Goal: Information Seeking & Learning: Check status

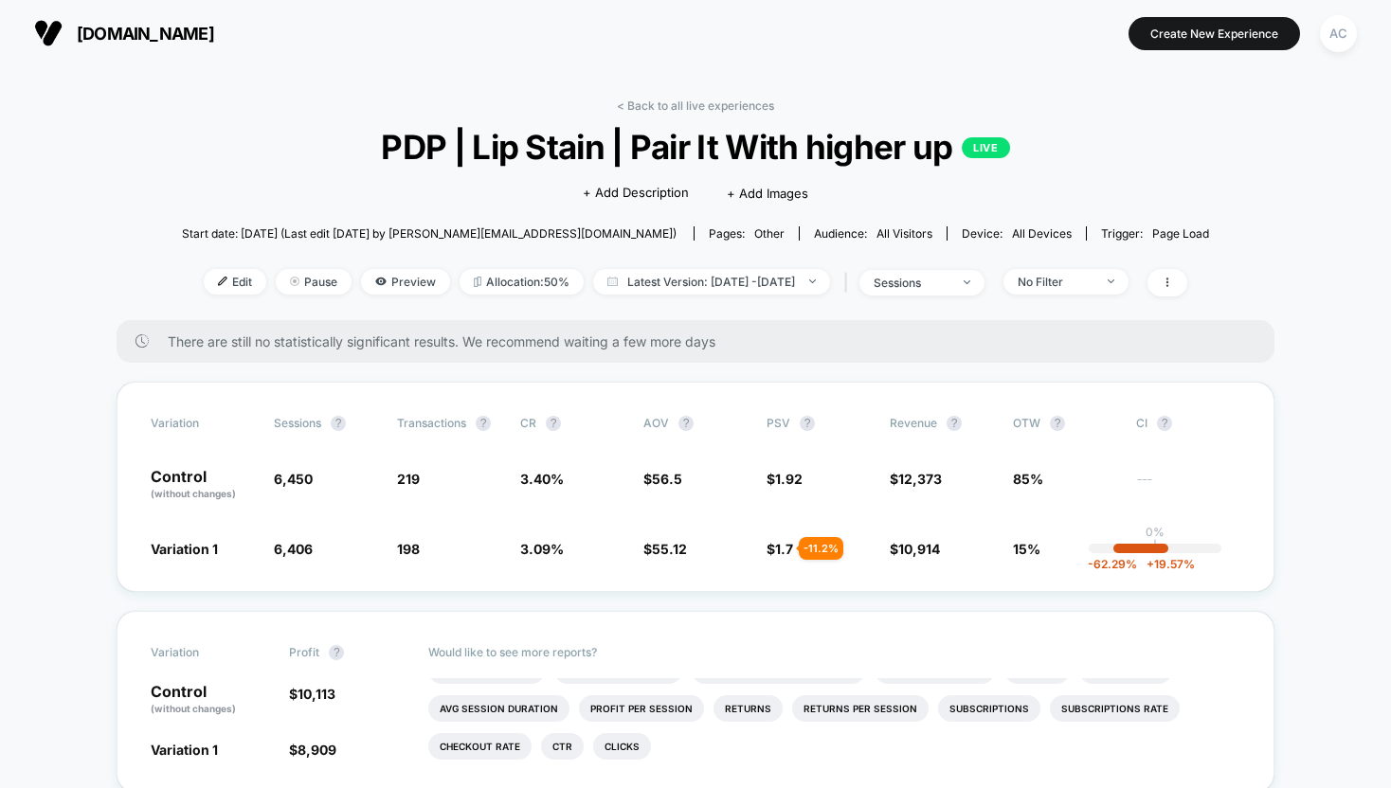
click at [375, 301] on div "< Back to all live experiences PDP | Lip Stain | Pair It With higher up LIVE Cl…" at bounding box center [695, 210] width 1027 height 222
click at [366, 286] on span "Preview" at bounding box center [405, 282] width 89 height 26
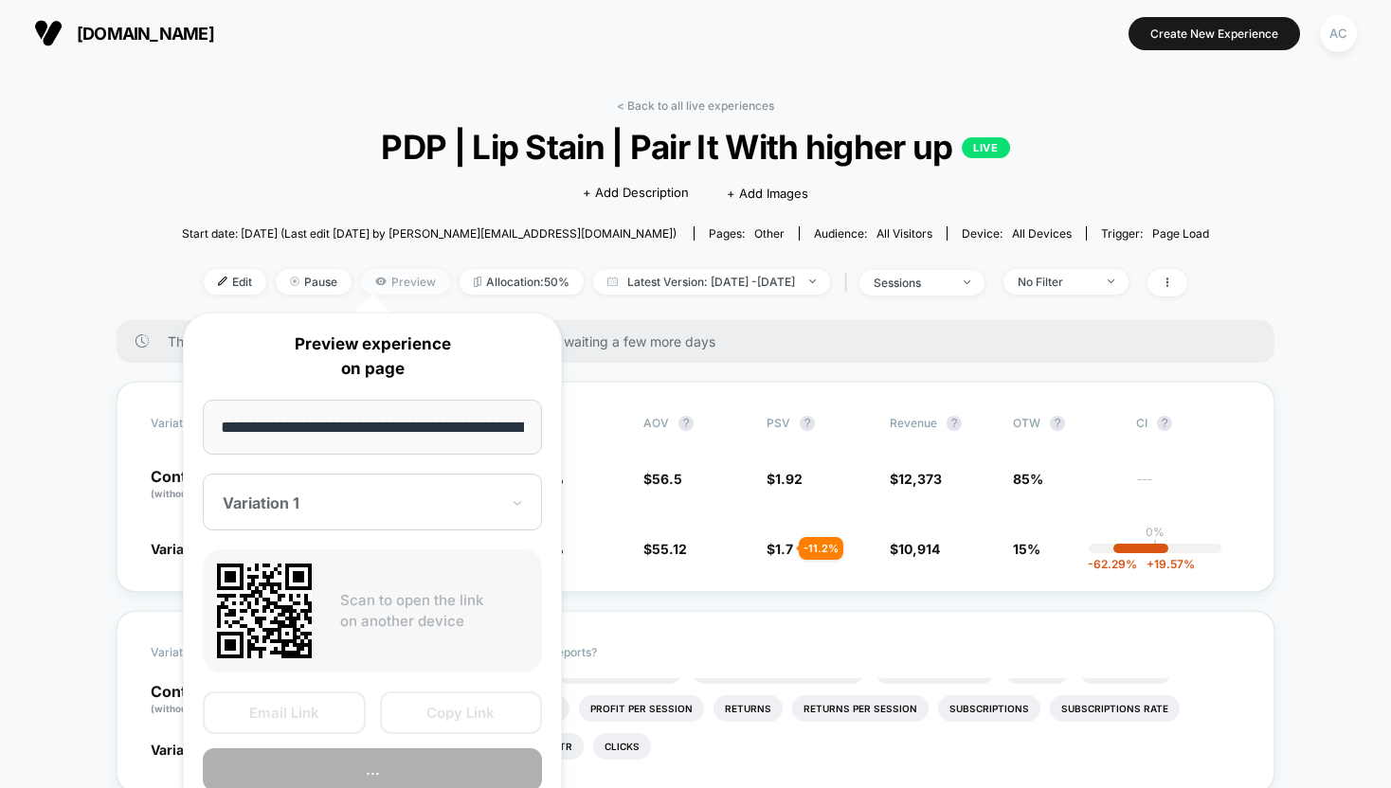
scroll to position [0, 192]
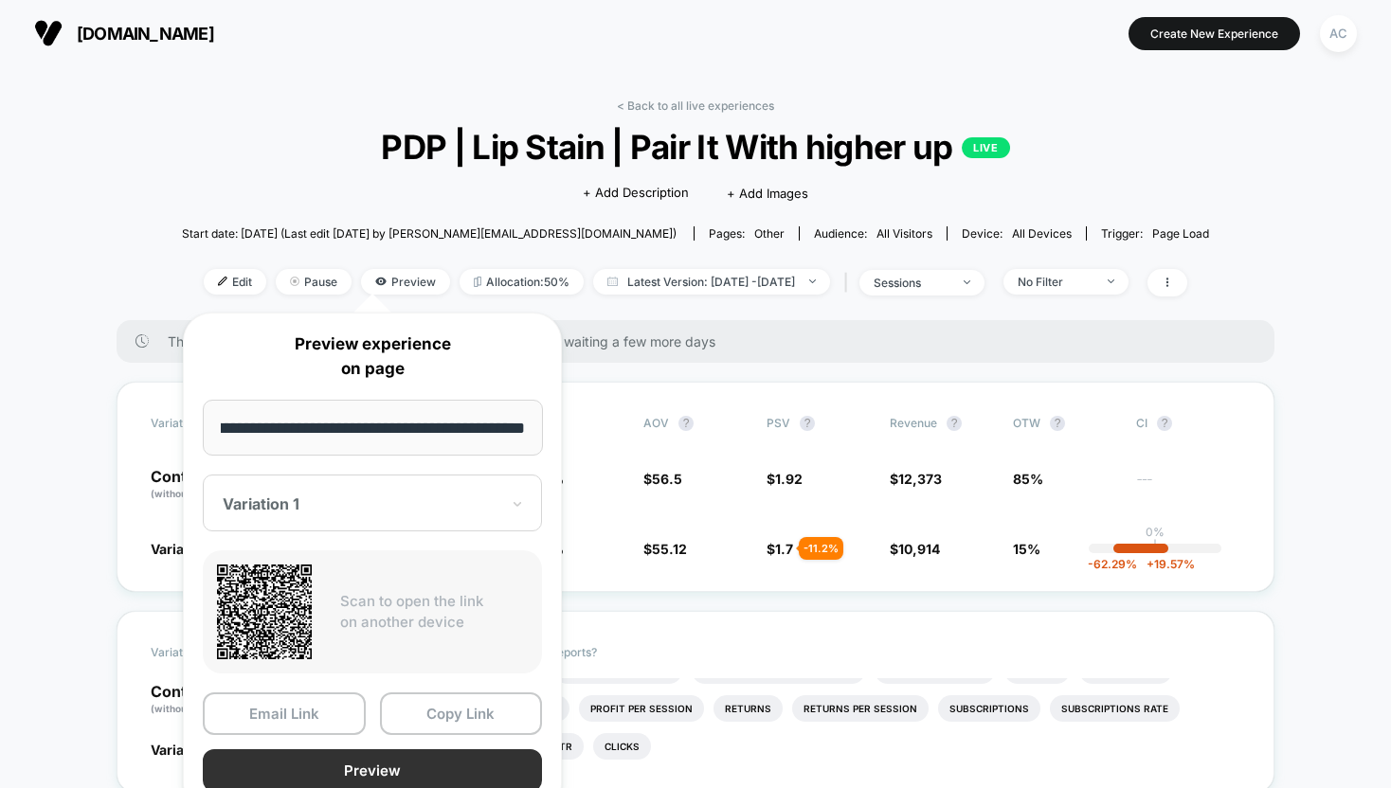
click at [365, 772] on button "Preview" at bounding box center [372, 770] width 339 height 43
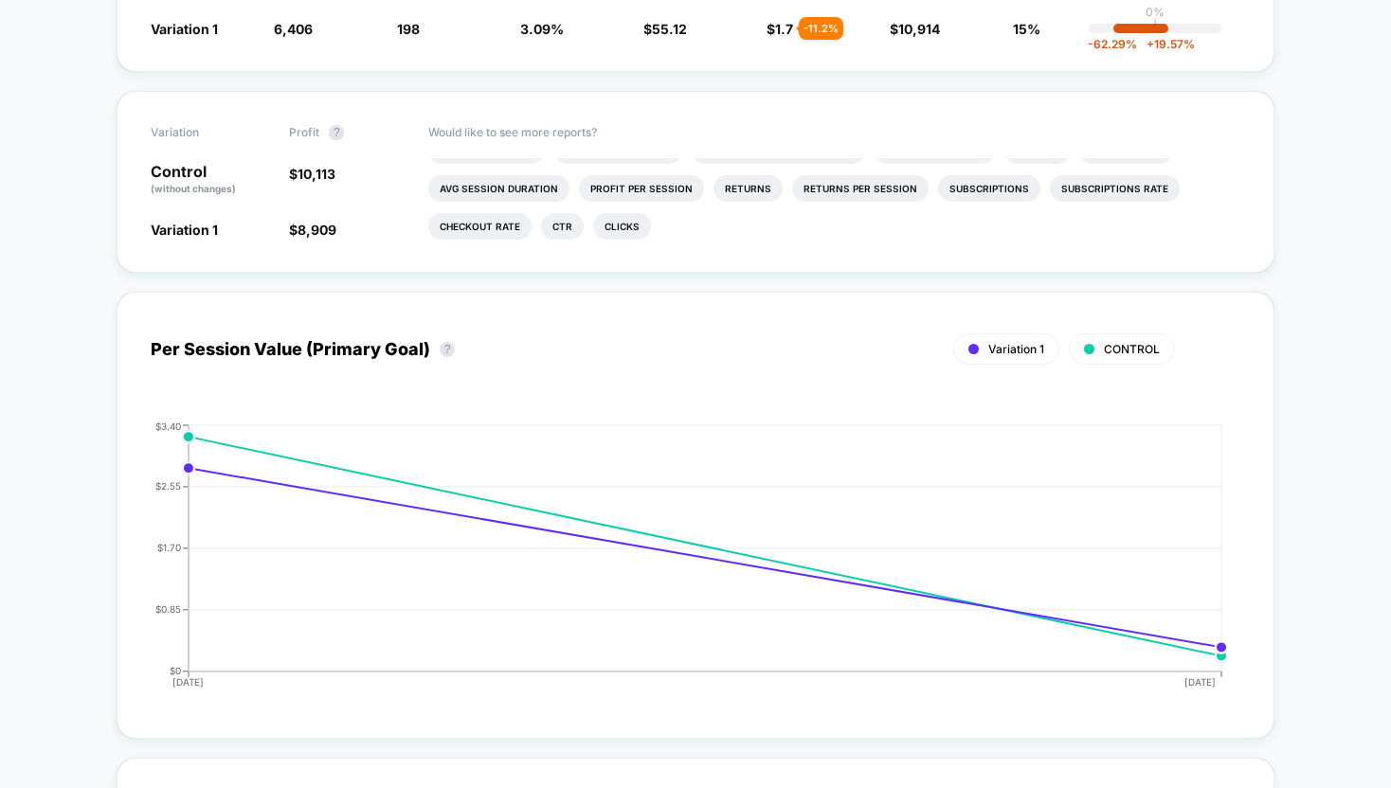
scroll to position [1175, 0]
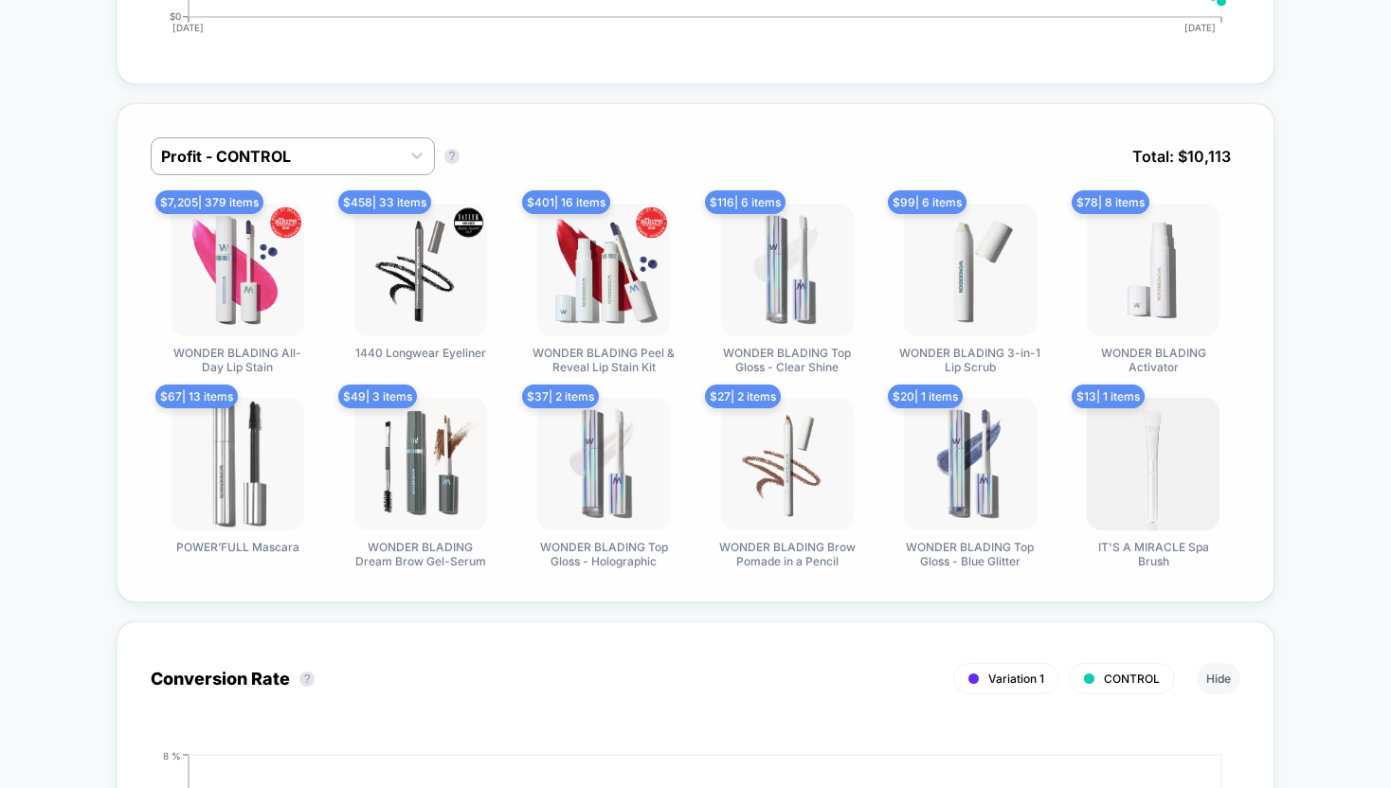
click at [605, 316] on img at bounding box center [603, 270] width 133 height 133
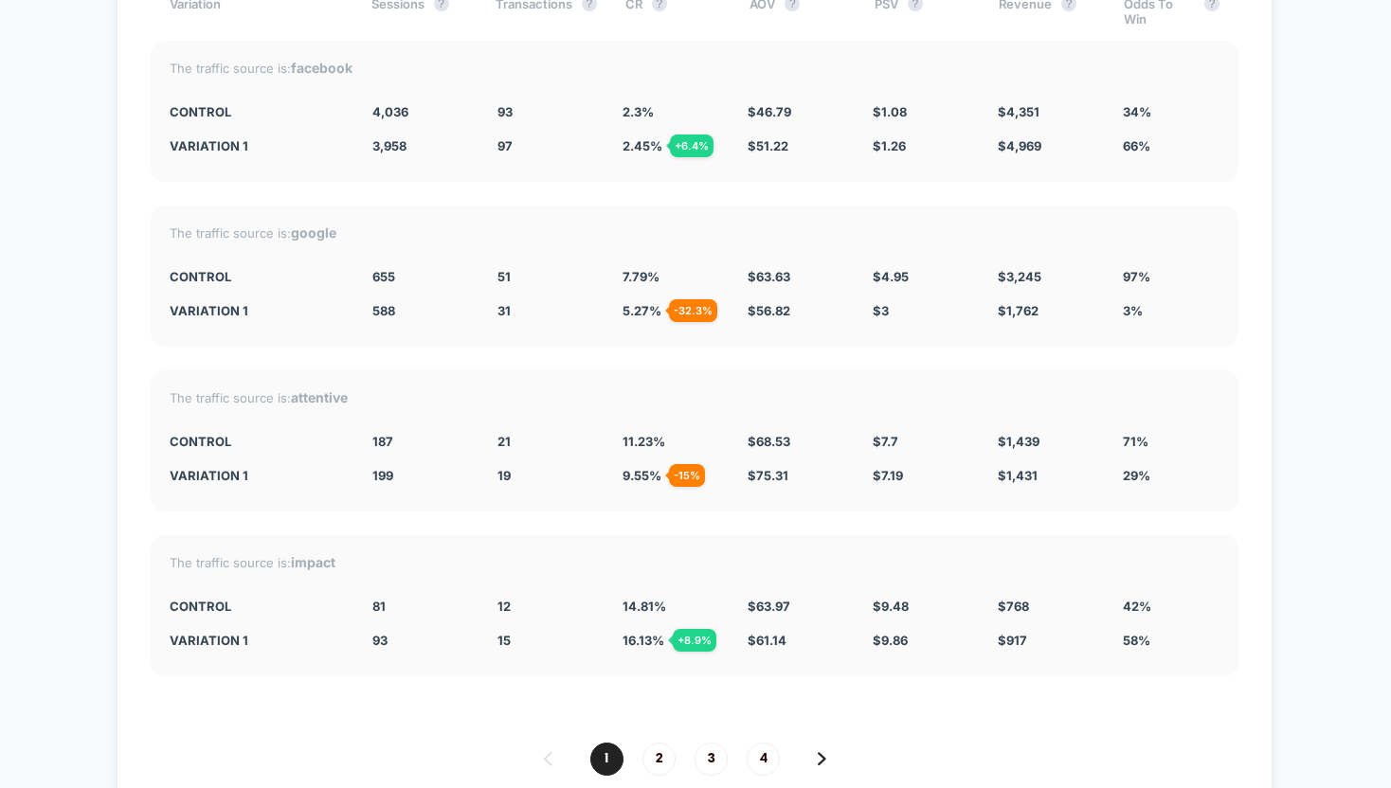
scroll to position [4890, 0]
click at [660, 743] on span "2" at bounding box center [658, 757] width 33 height 33
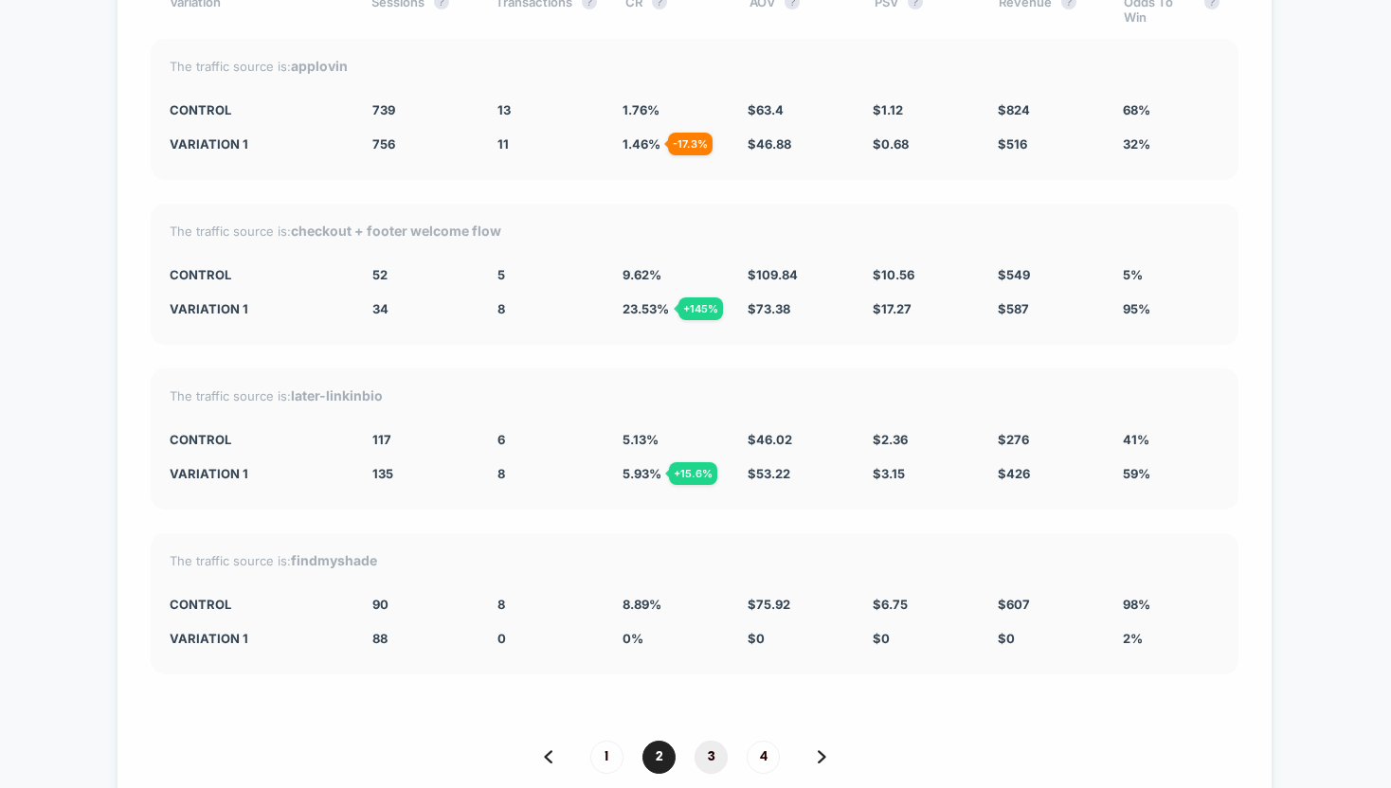
click at [717, 745] on span "3" at bounding box center [710, 757] width 33 height 33
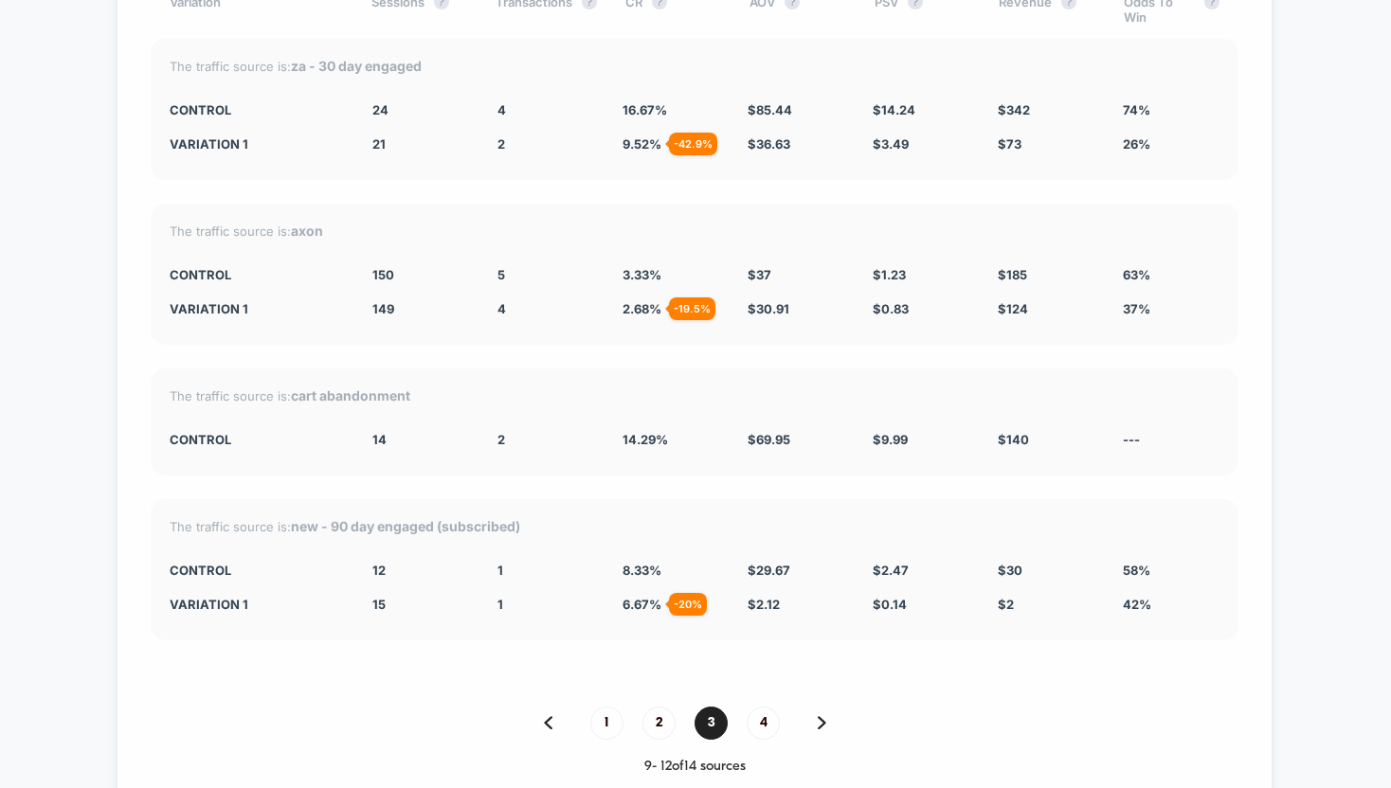
click at [759, 759] on div "9 - 12 of 14 sources" at bounding box center [695, 767] width 1088 height 16
click at [758, 719] on span "4" at bounding box center [763, 723] width 33 height 33
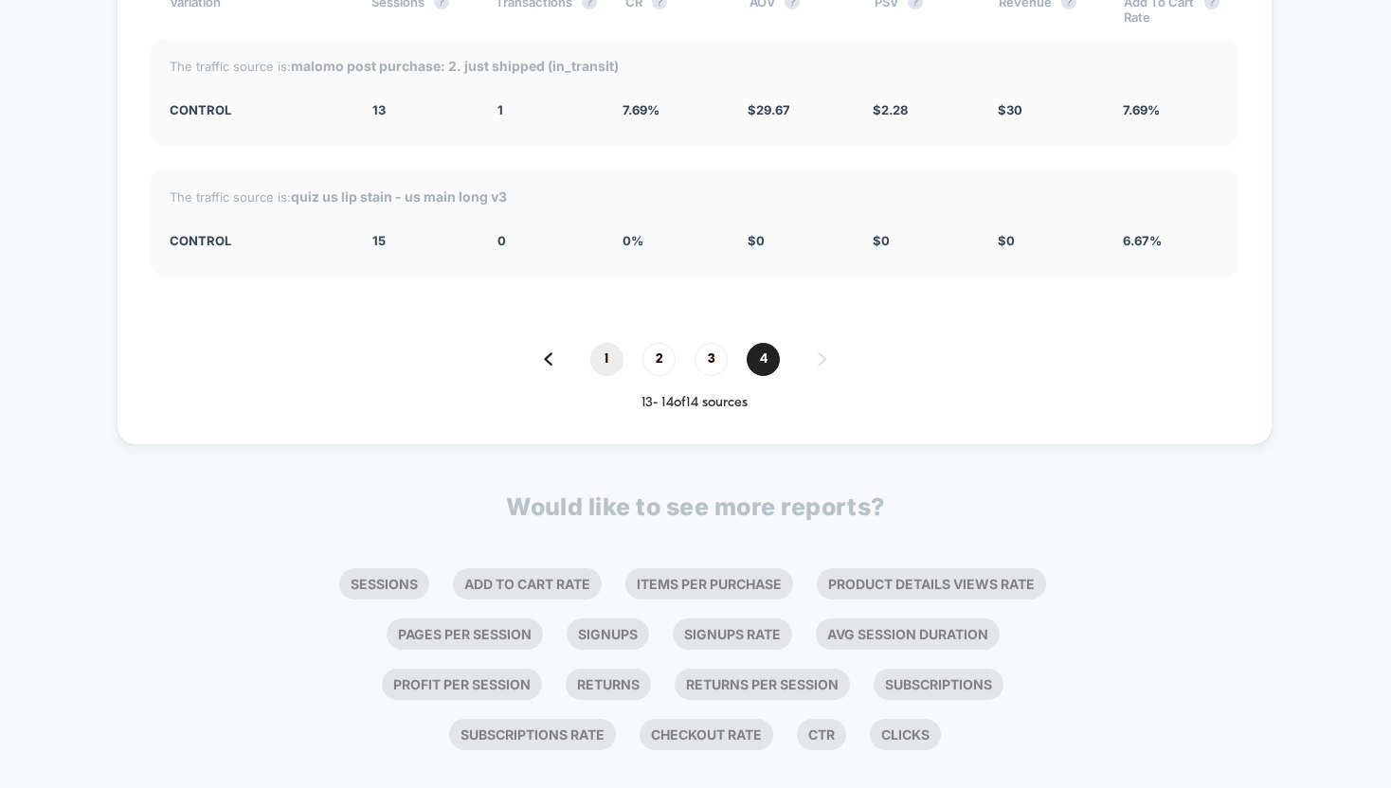
click at [599, 359] on span "1" at bounding box center [606, 359] width 33 height 33
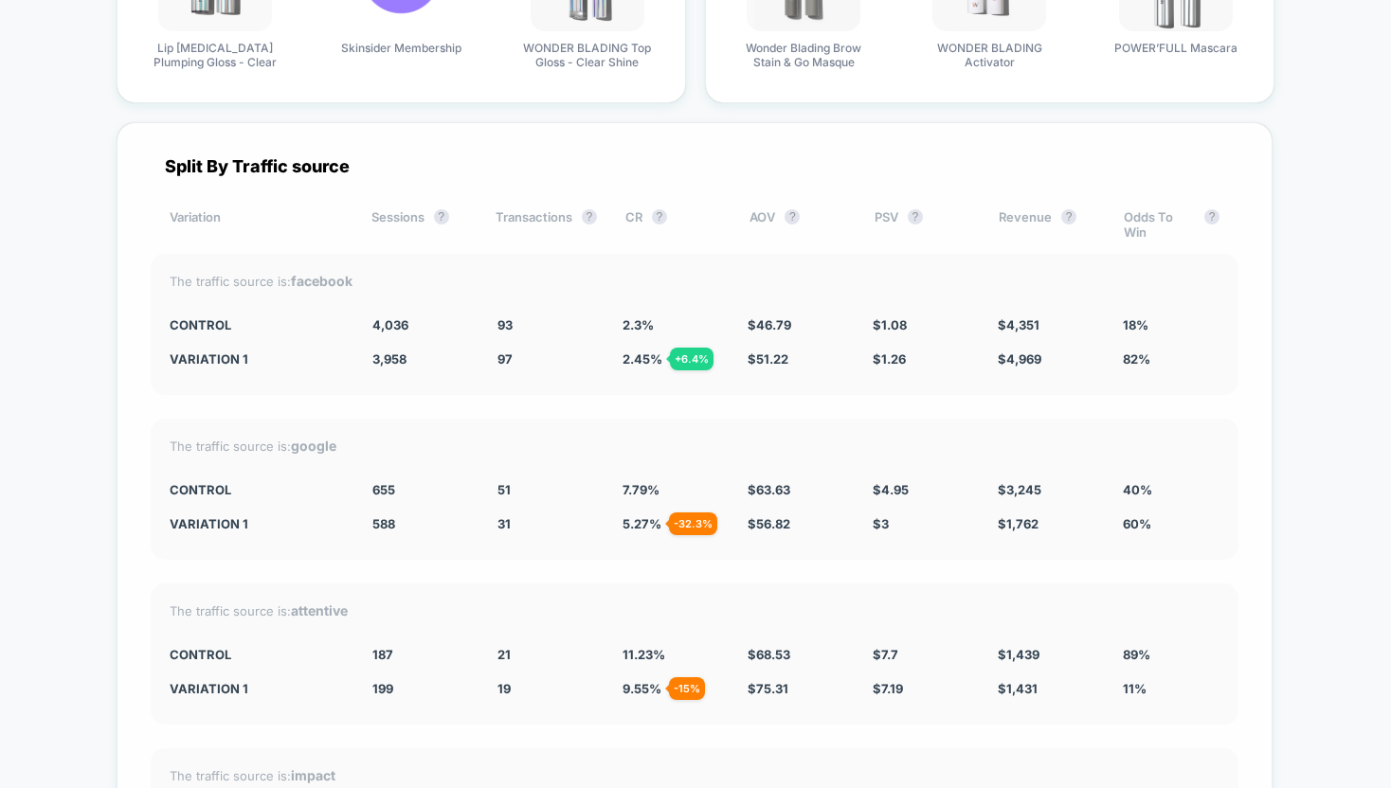
scroll to position [4711, 0]
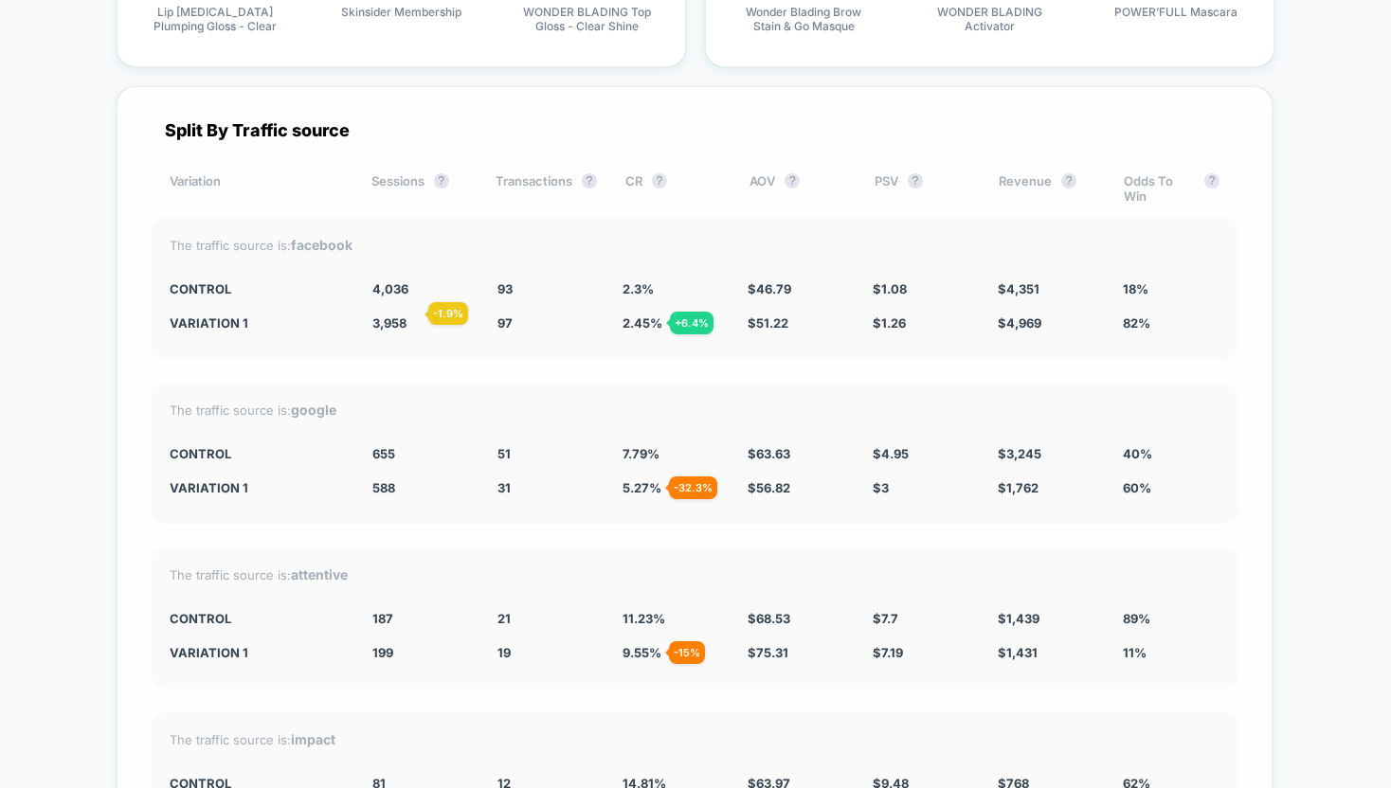
click at [400, 304] on div "The traffic source is: facebook CONTROL 4,036 93 2.3 % $ 46.79 $ 1.08 $ 4,351 1…" at bounding box center [695, 288] width 1088 height 141
click at [317, 218] on div "The traffic source is: facebook CONTROL 4,036 93 2.3 % $ 46.79 $ 1.08 $ 4,351 1…" at bounding box center [695, 288] width 1088 height 141
click at [321, 243] on strong "facebook" at bounding box center [322, 245] width 62 height 16
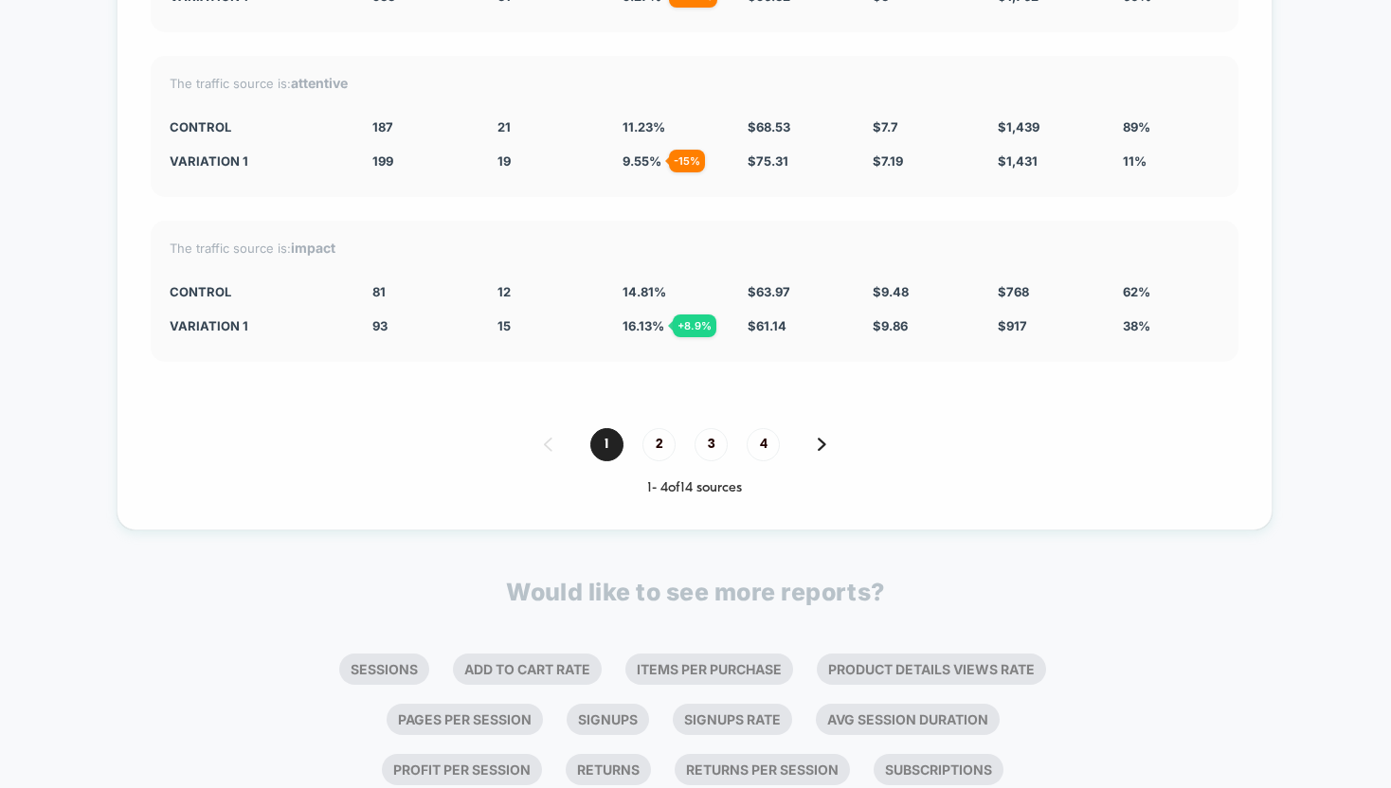
scroll to position [5200, 0]
click at [661, 435] on span "2" at bounding box center [658, 446] width 33 height 33
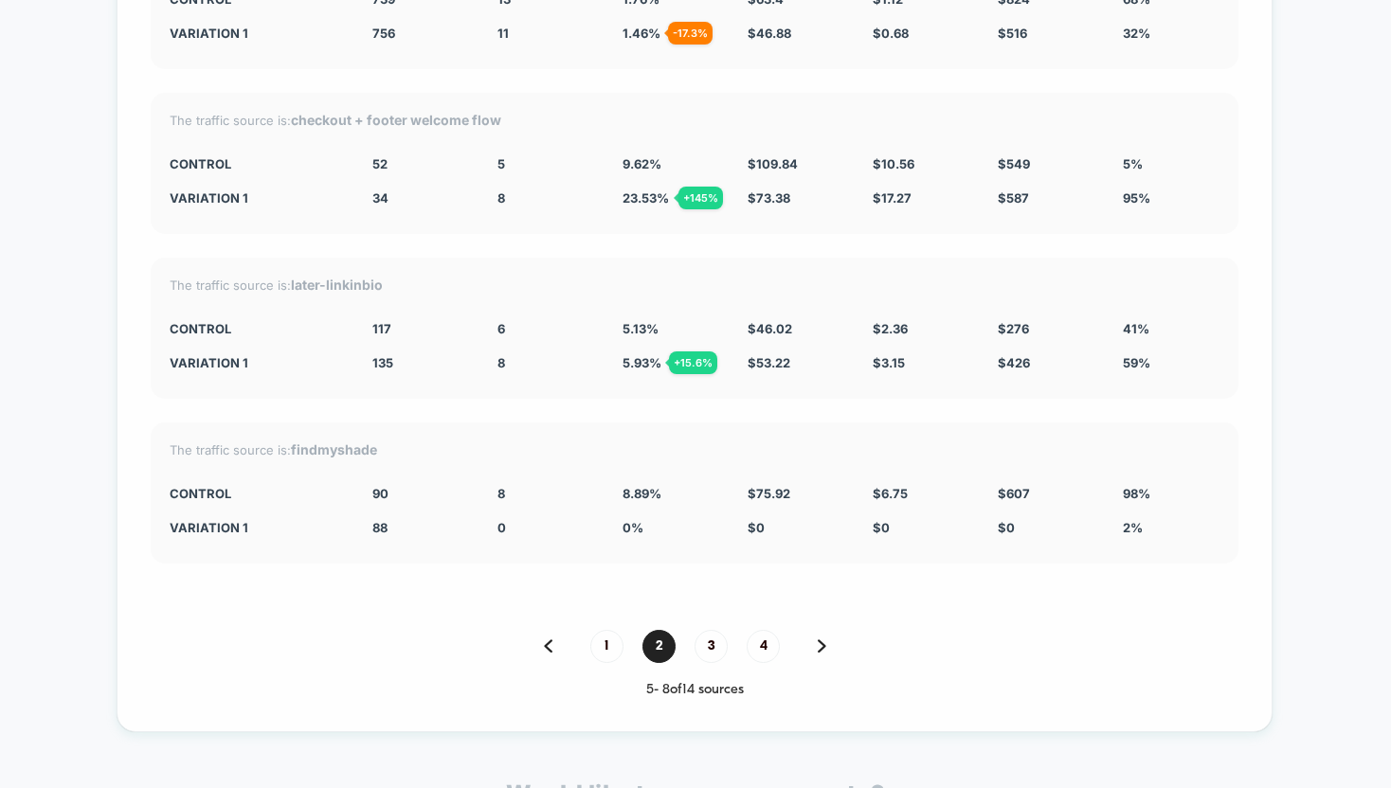
scroll to position [5001, 0]
click at [608, 635] on span "1" at bounding box center [606, 645] width 33 height 33
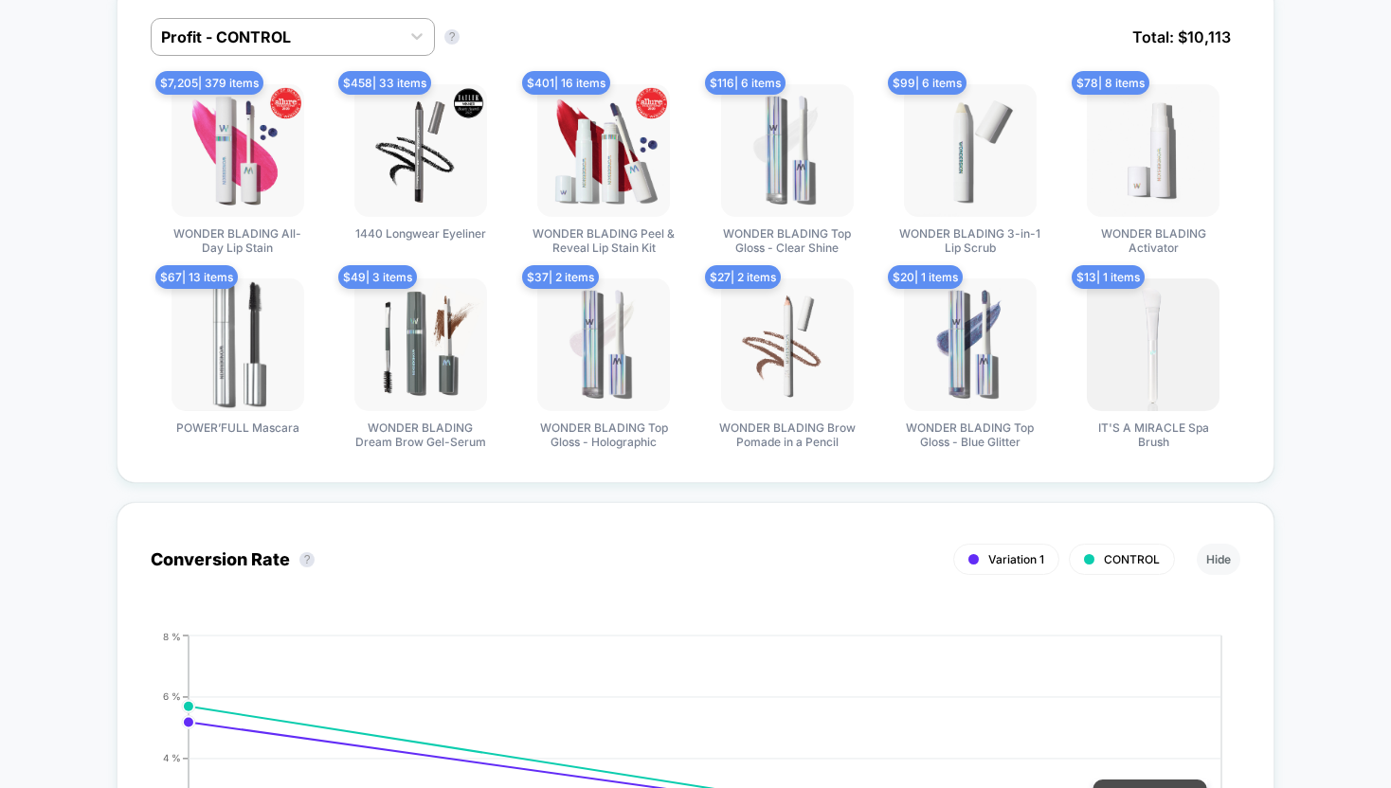
scroll to position [1292, 0]
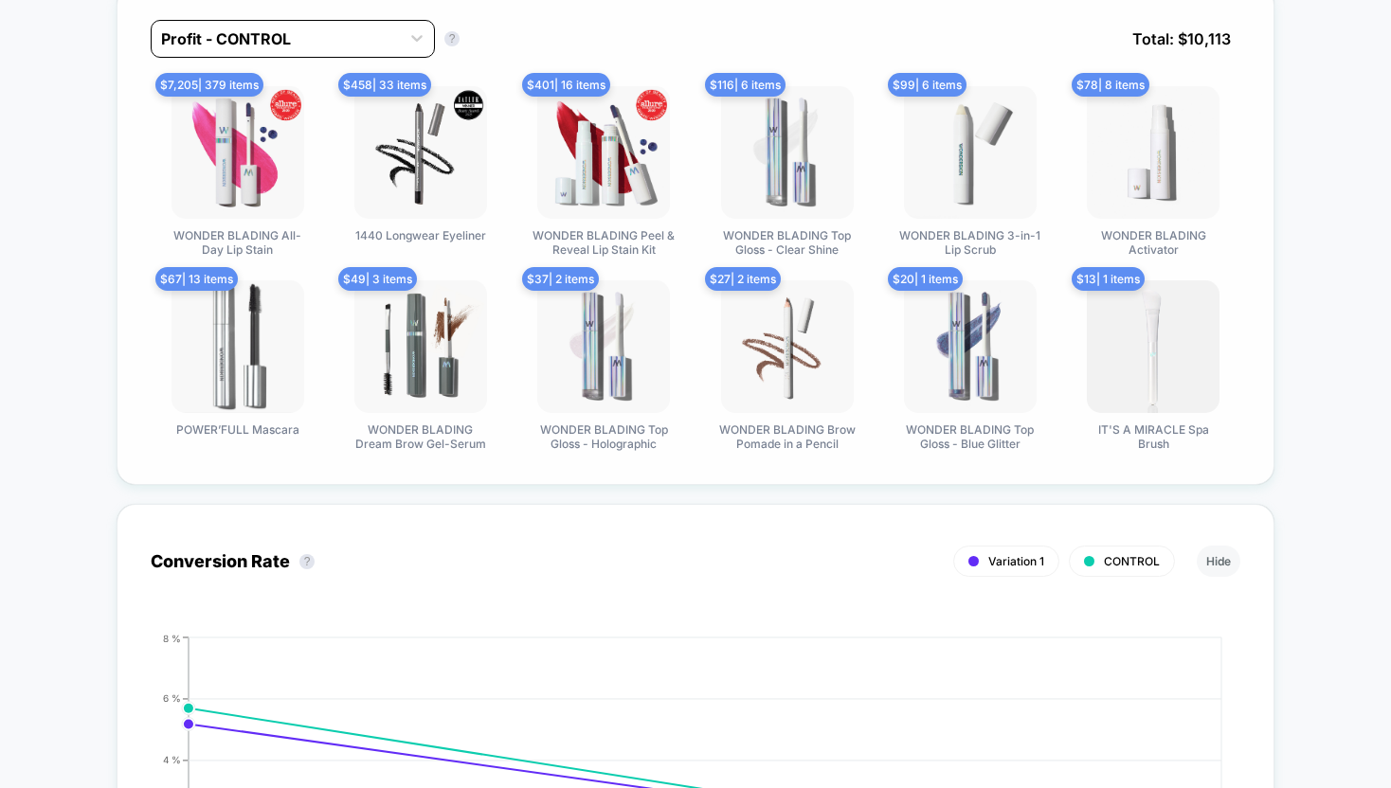
click at [382, 24] on div "Profit - CONTROL" at bounding box center [276, 39] width 248 height 30
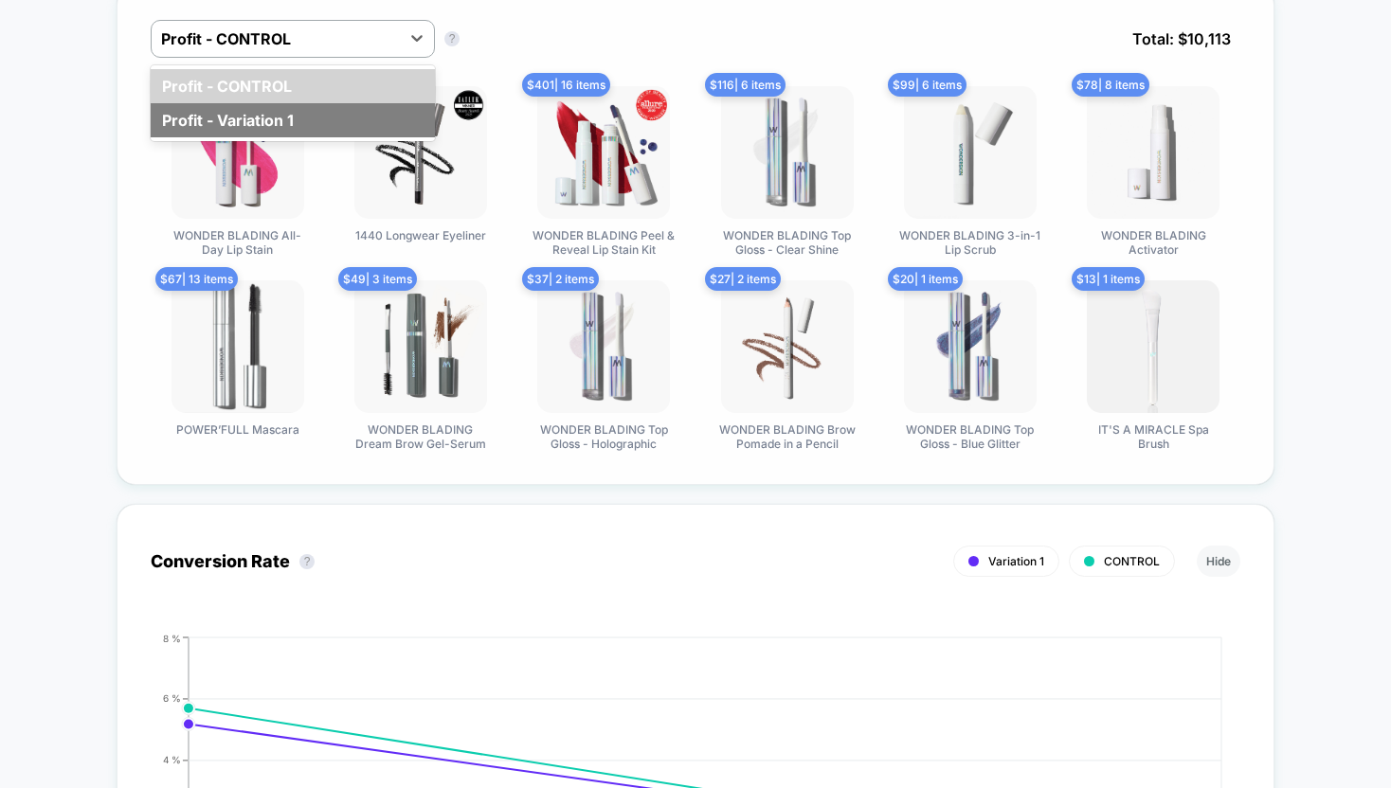
click at [310, 107] on div "Profit - Variation 1" at bounding box center [293, 120] width 284 height 34
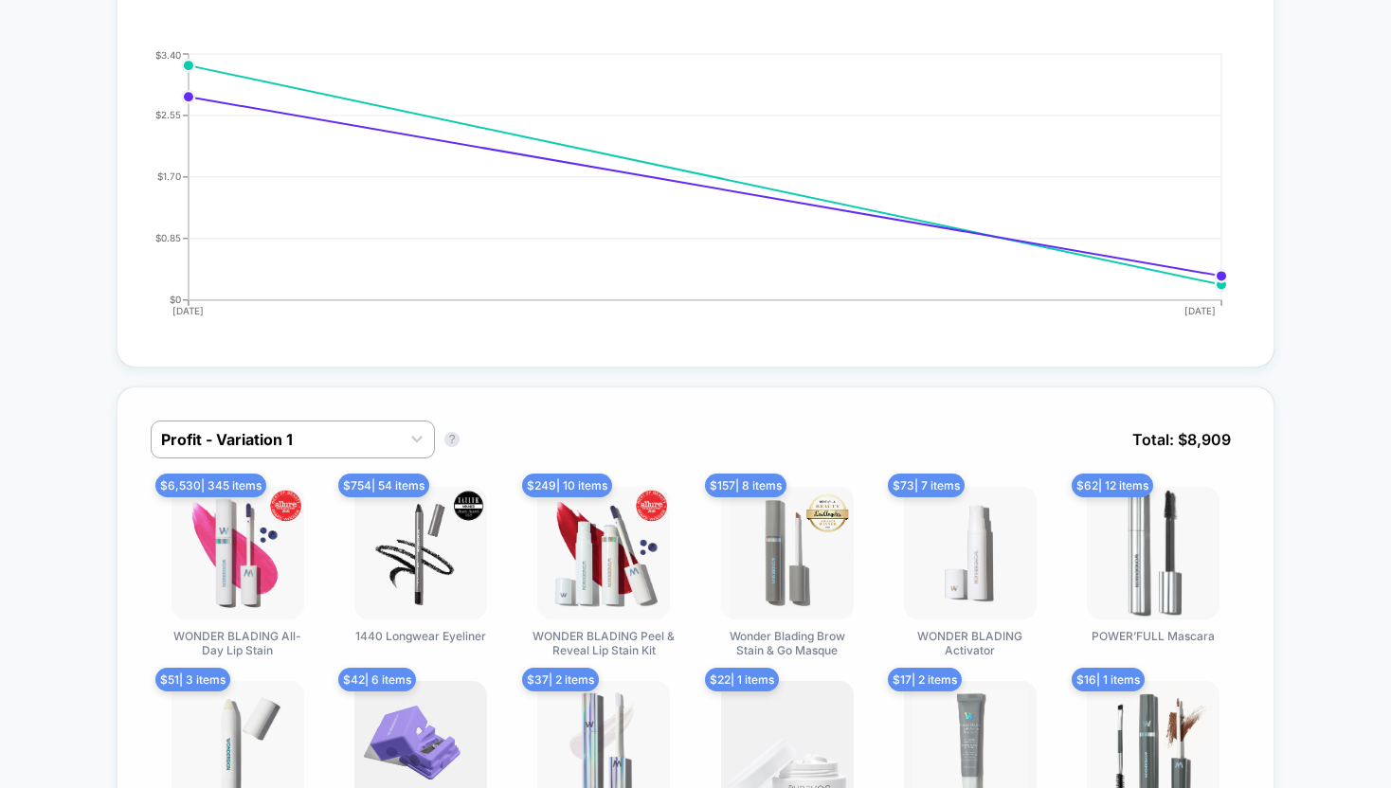
scroll to position [0, 0]
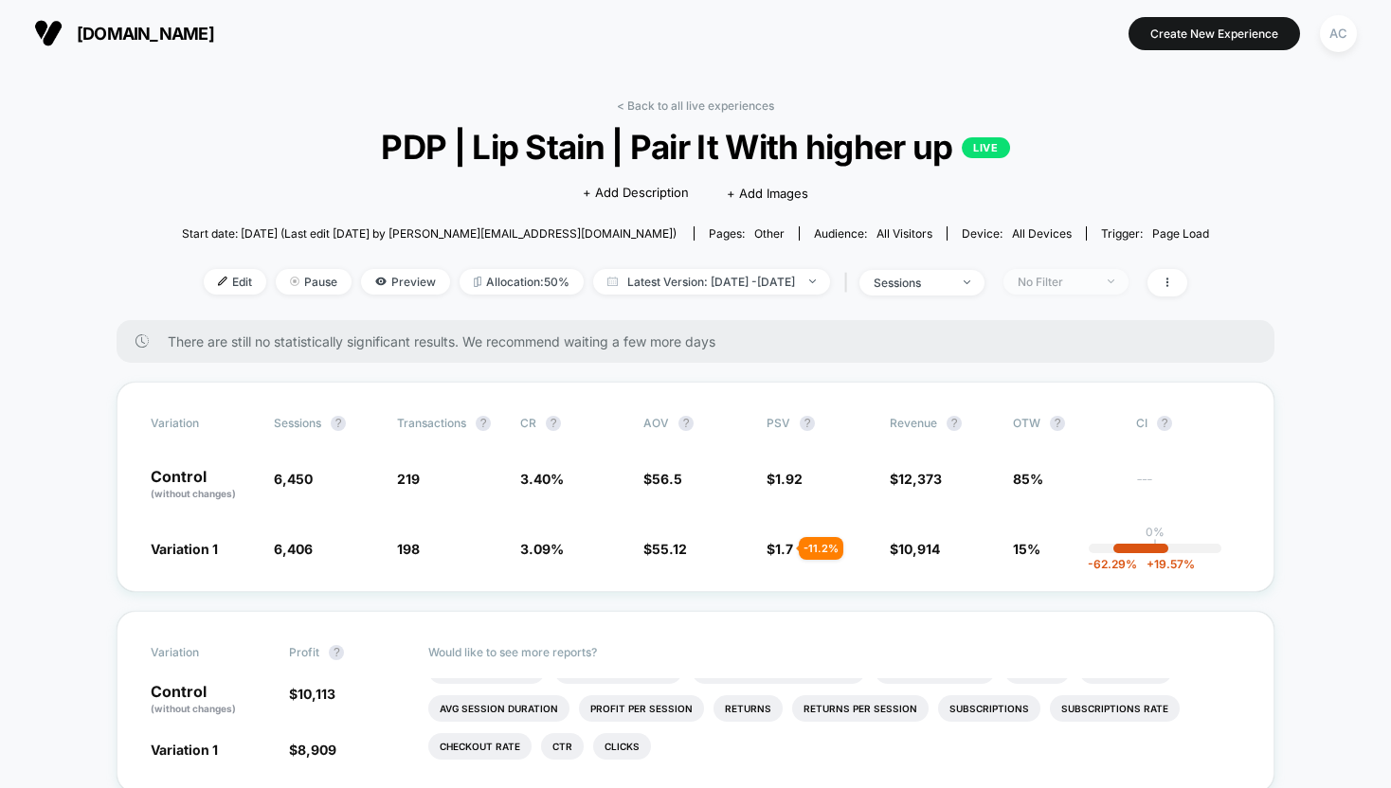
click at [1057, 275] on div "No Filter" at bounding box center [1056, 282] width 76 height 14
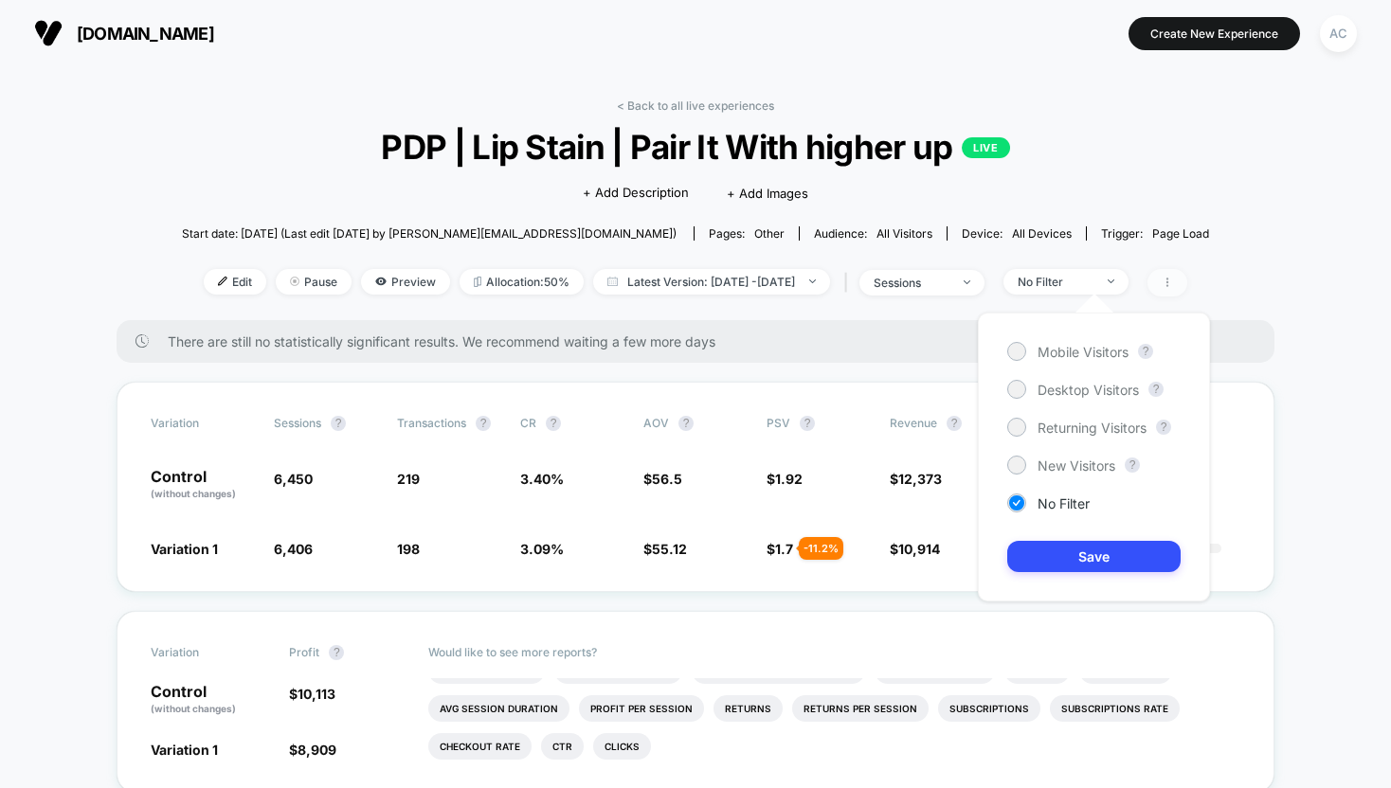
click at [1173, 278] on icon at bounding box center [1167, 282] width 11 height 11
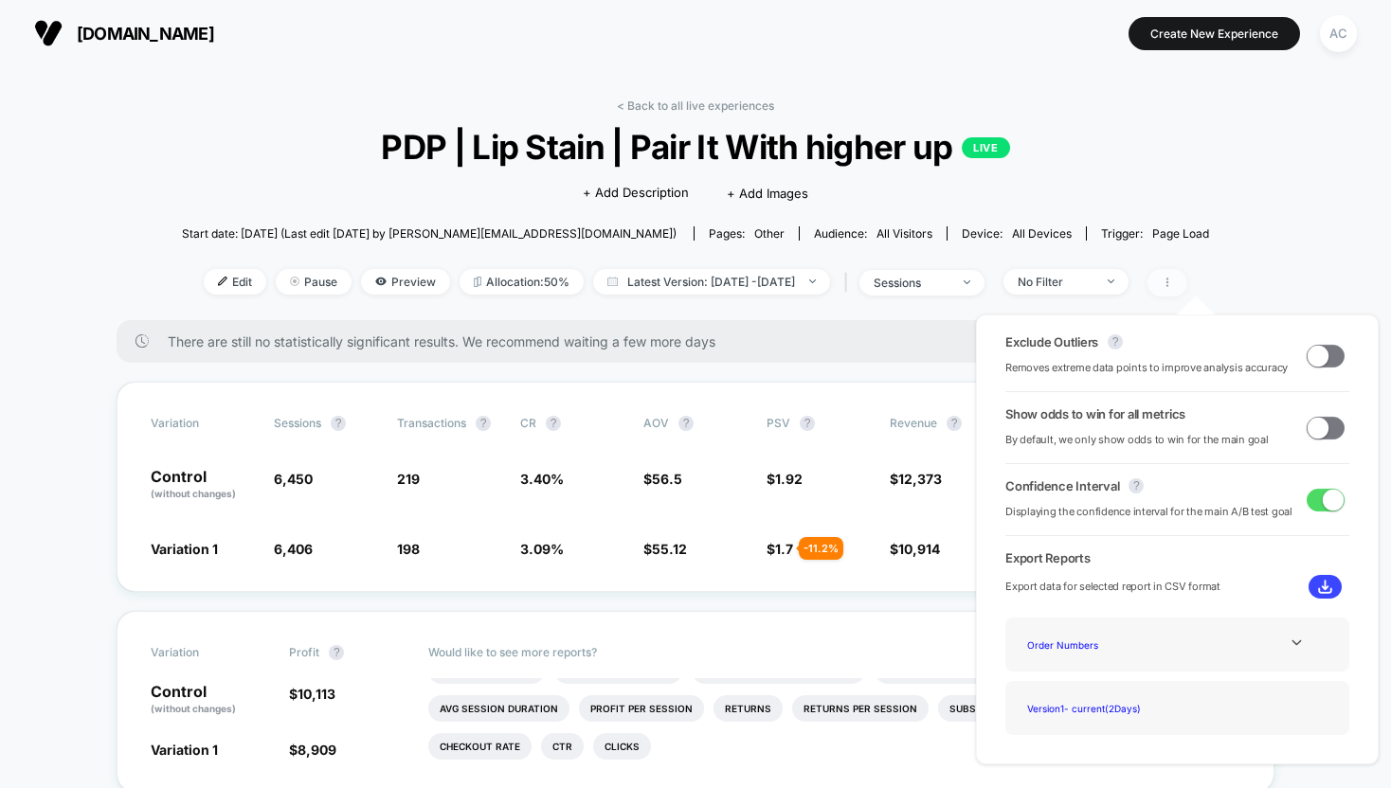
click at [1173, 278] on icon at bounding box center [1167, 282] width 11 height 11
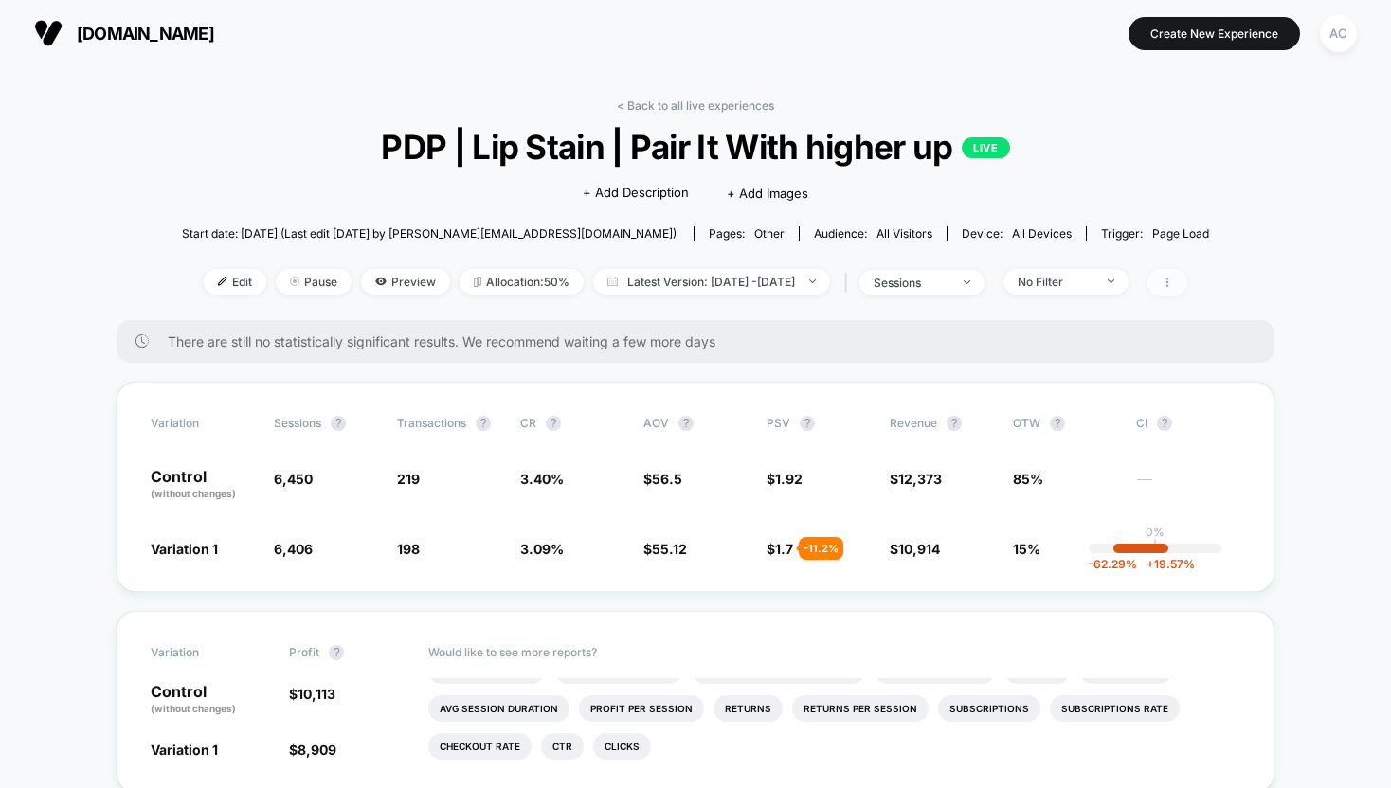
click at [1173, 278] on icon at bounding box center [1167, 282] width 11 height 11
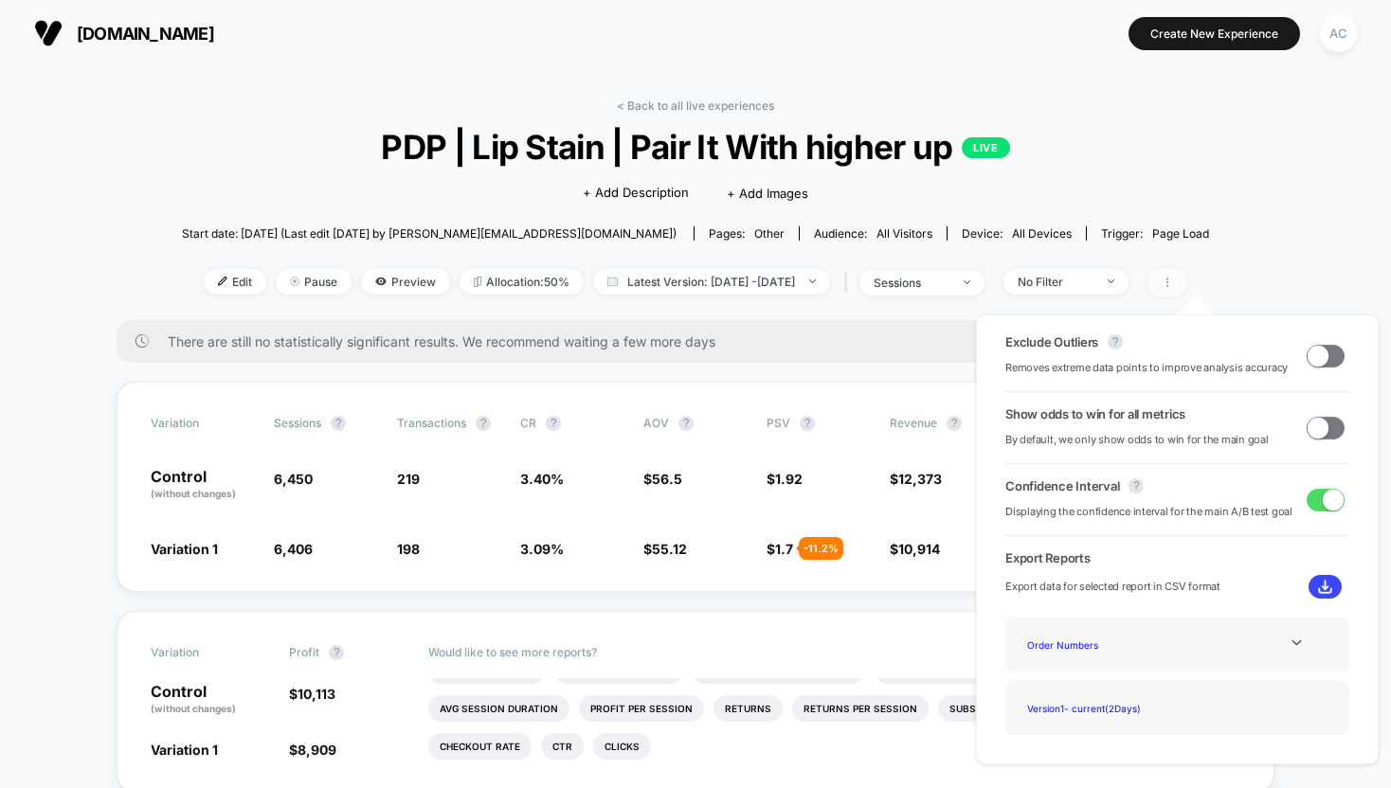
click at [1173, 278] on icon at bounding box center [1167, 282] width 11 height 11
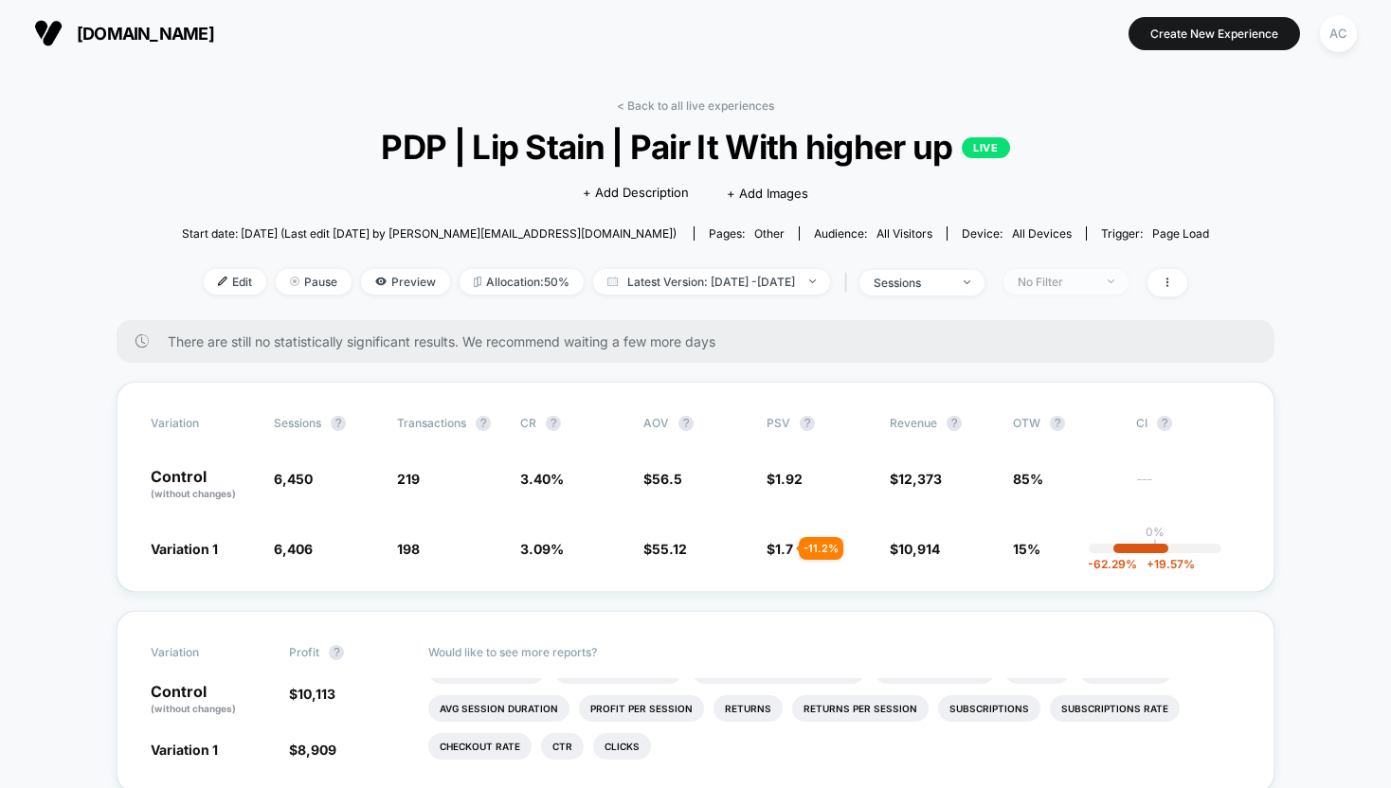
click at [1077, 282] on div "No Filter" at bounding box center [1056, 282] width 76 height 14
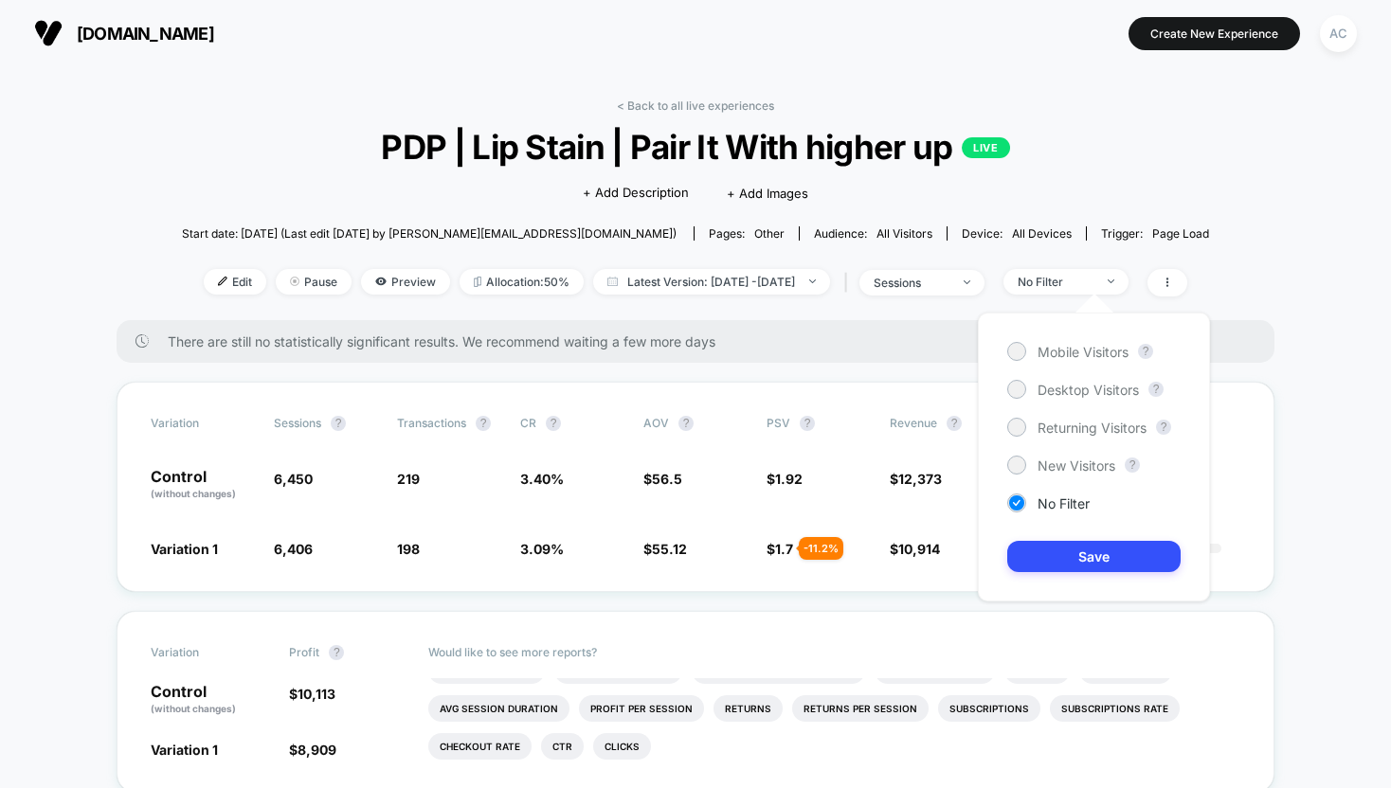
click at [964, 248] on div "Start date: [DATE] (Last edit [DATE] by [PERSON_NAME][EMAIL_ADDRESS][DOMAIN_NAM…" at bounding box center [695, 233] width 1027 height 33
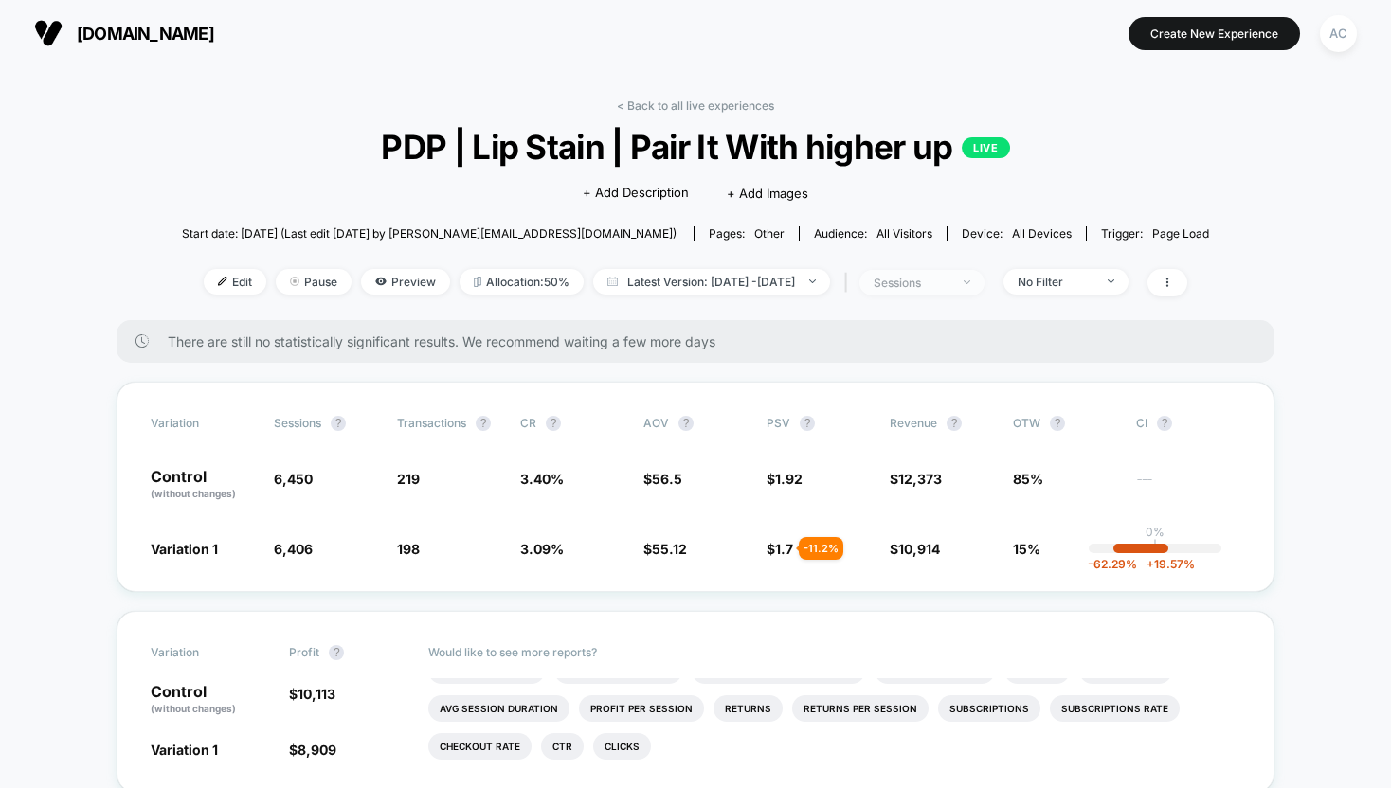
click at [949, 288] on div "sessions" at bounding box center [912, 283] width 76 height 14
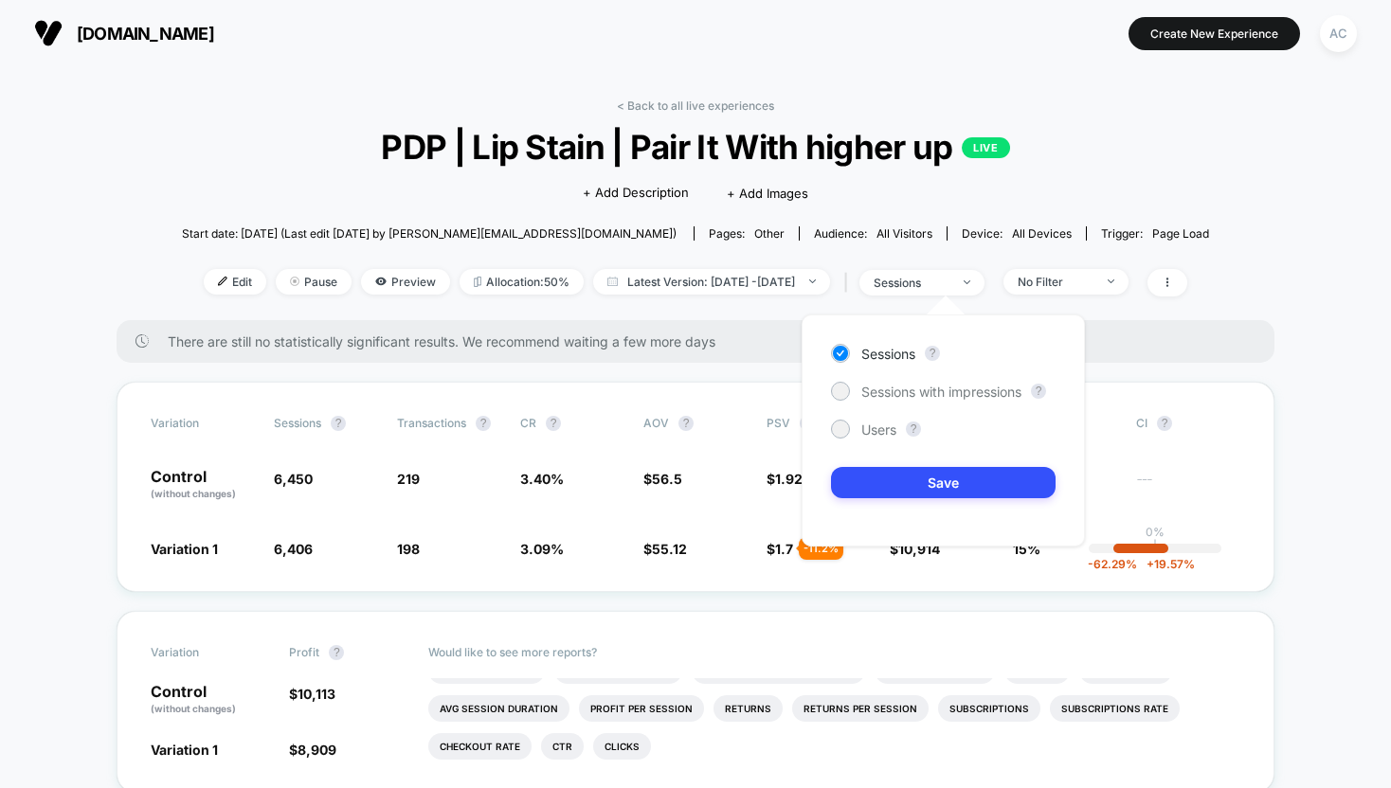
click at [950, 258] on div "< Back to all live experiences PDP | Lip Stain | Pair It With higher up LIVE Cl…" at bounding box center [695, 210] width 1027 height 222
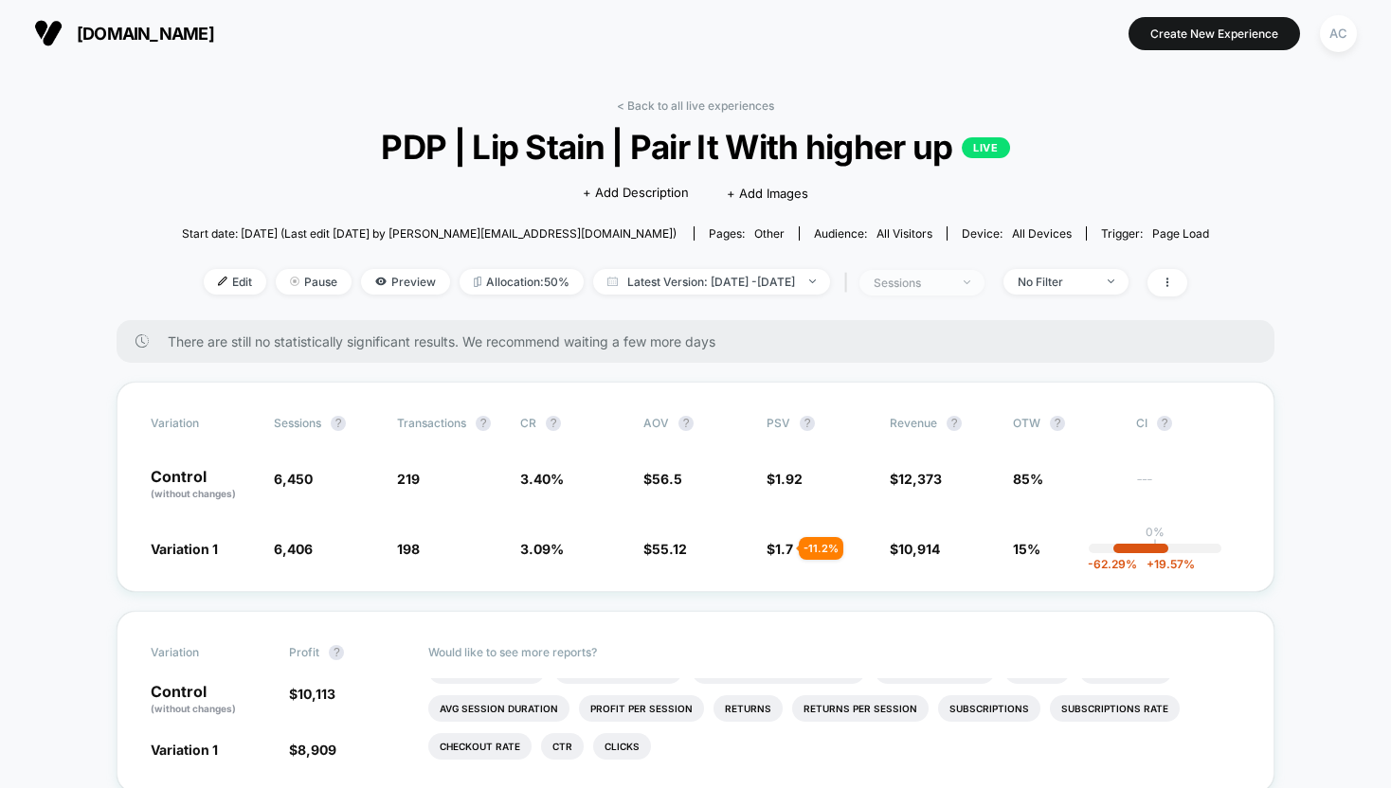
click at [984, 283] on span "sessions" at bounding box center [921, 283] width 125 height 26
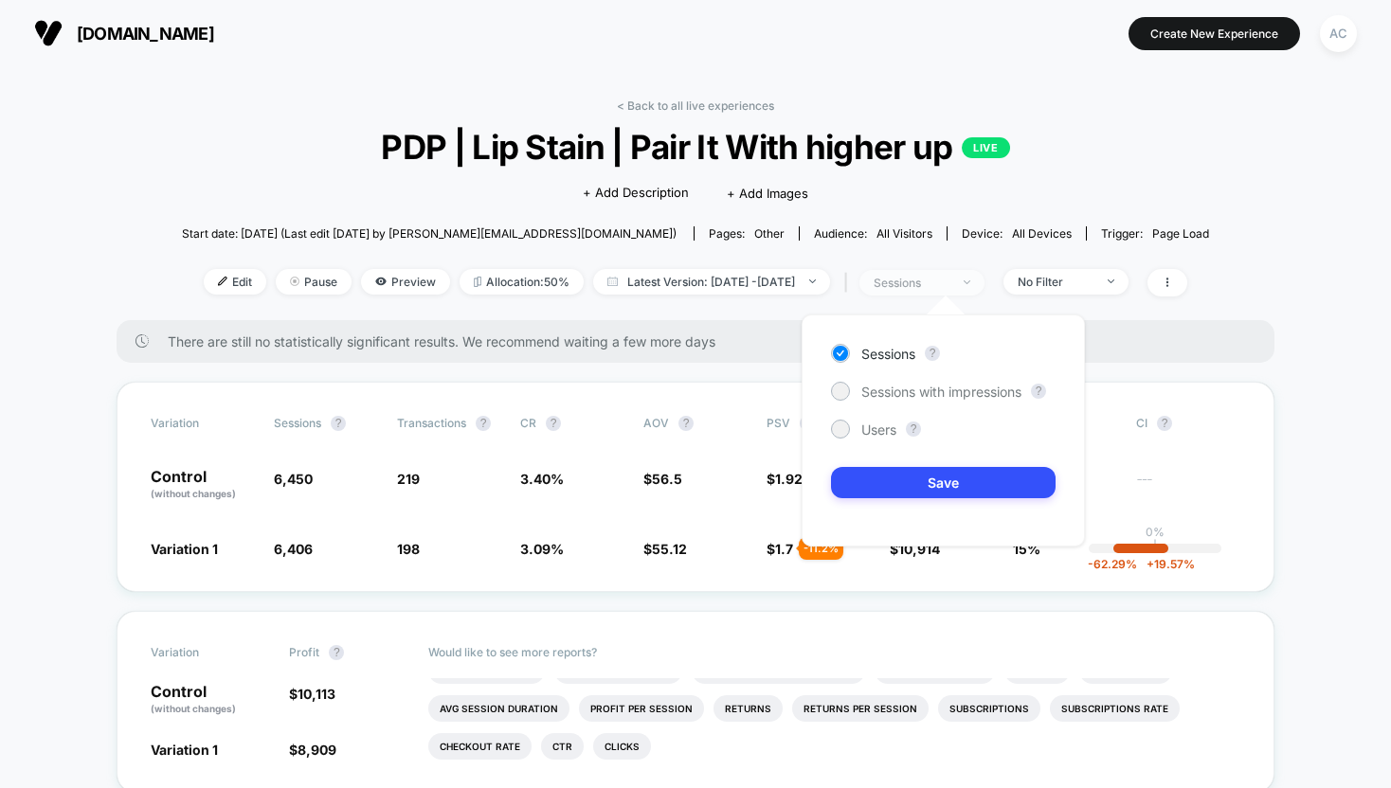
click at [984, 283] on span "sessions" at bounding box center [921, 283] width 125 height 26
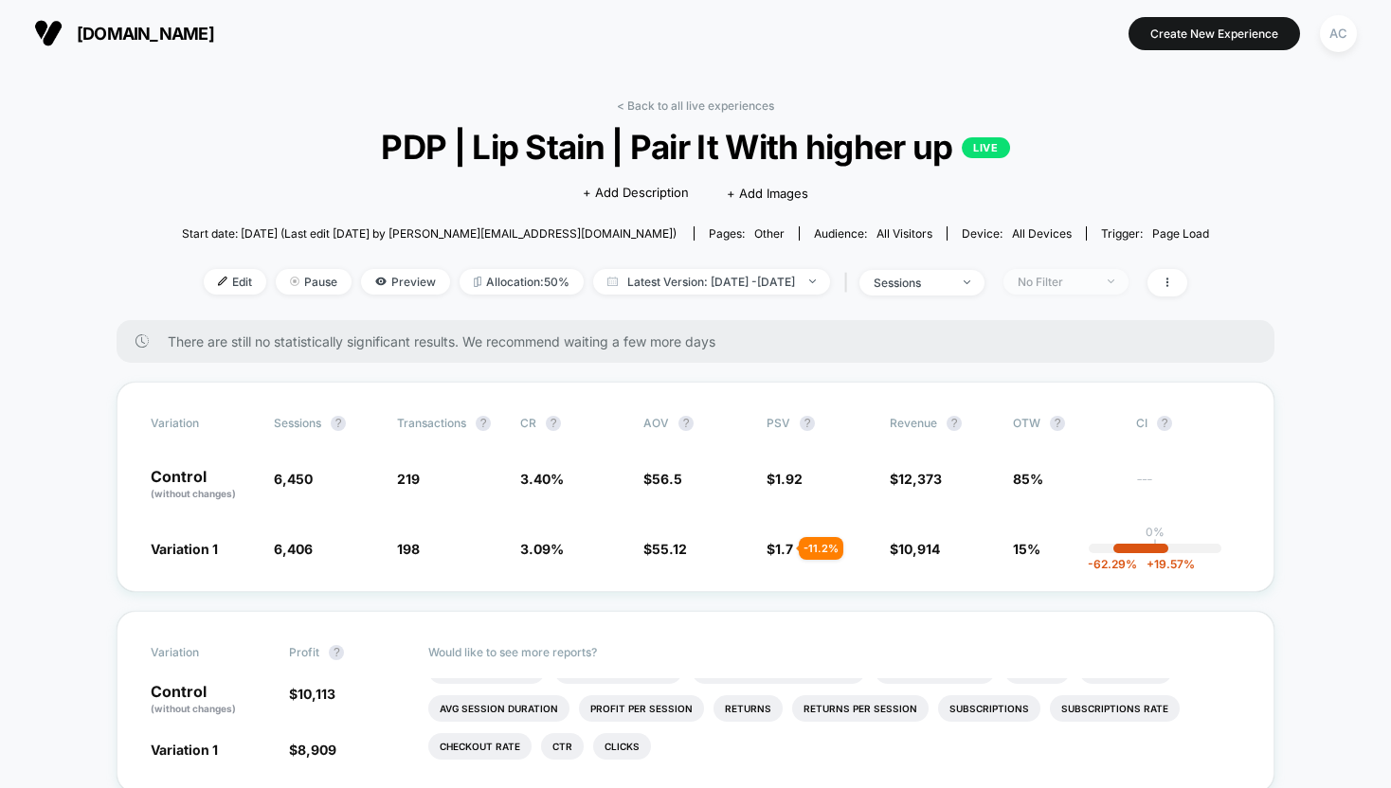
click at [1087, 283] on div "No Filter" at bounding box center [1056, 282] width 76 height 14
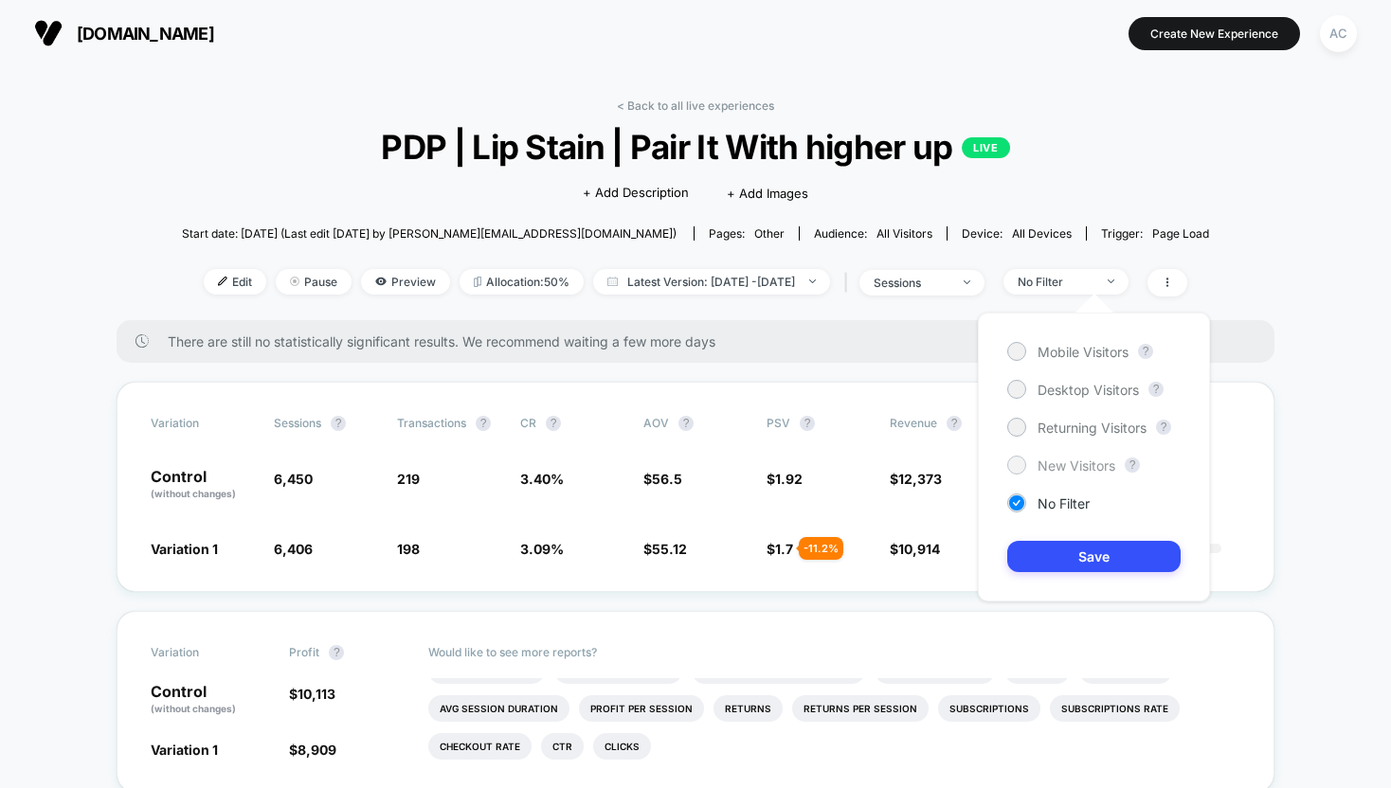
click at [1103, 466] on span "New Visitors" at bounding box center [1076, 466] width 78 height 16
click at [1100, 560] on button "Save" at bounding box center [1093, 556] width 173 height 31
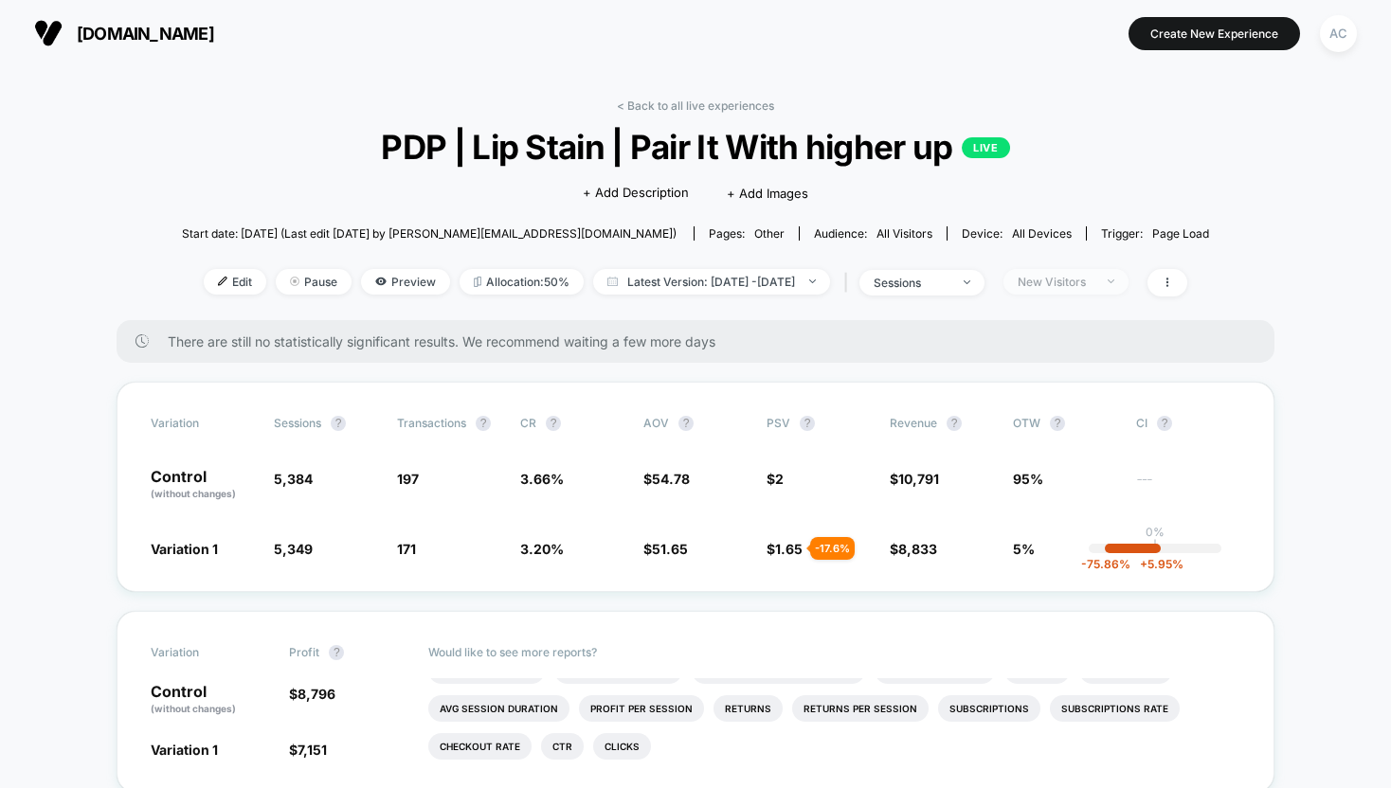
click at [1103, 288] on span "New Visitors" at bounding box center [1065, 282] width 125 height 26
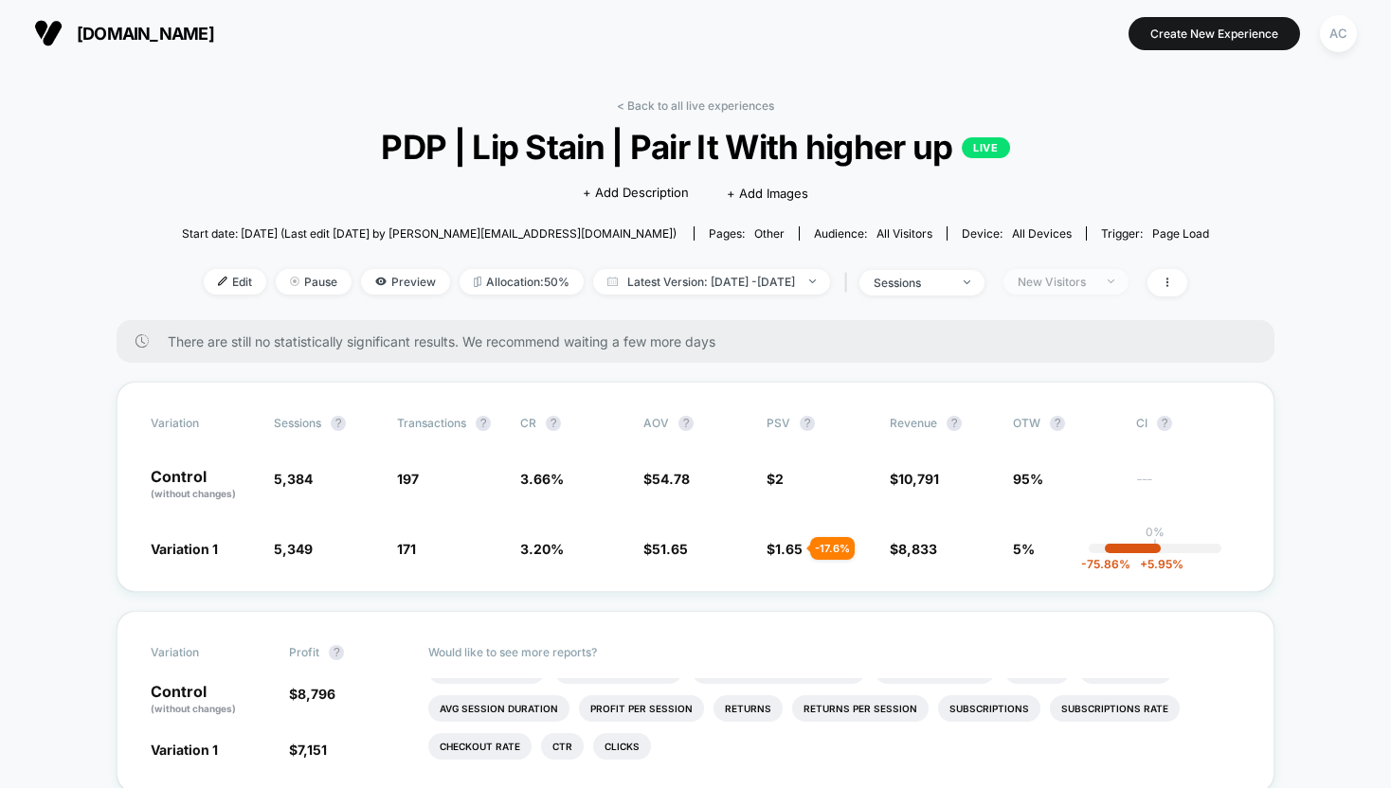
click at [1108, 271] on span "New Visitors" at bounding box center [1065, 282] width 125 height 26
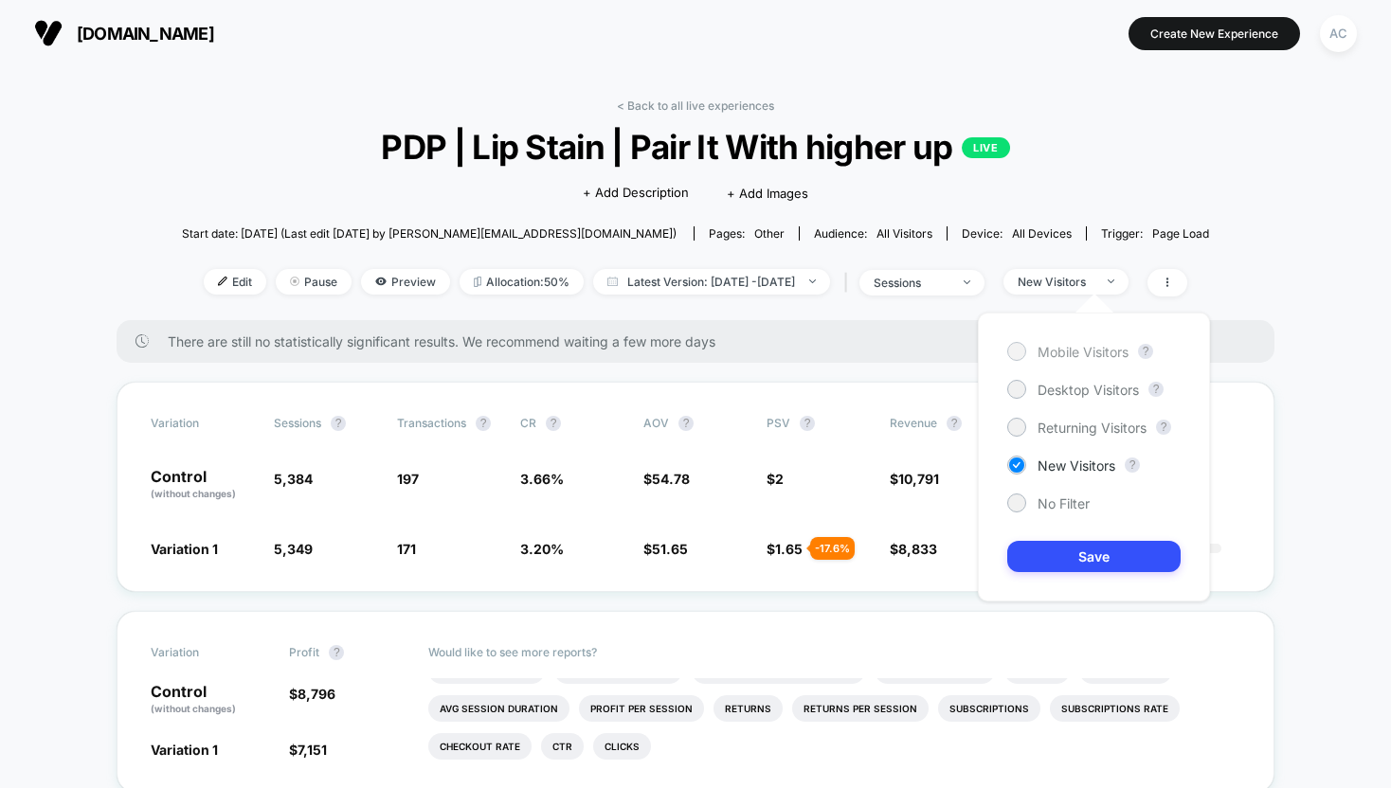
click at [1101, 351] on span "Mobile Visitors" at bounding box center [1082, 352] width 91 height 16
click at [1063, 561] on button "Save" at bounding box center [1093, 556] width 173 height 31
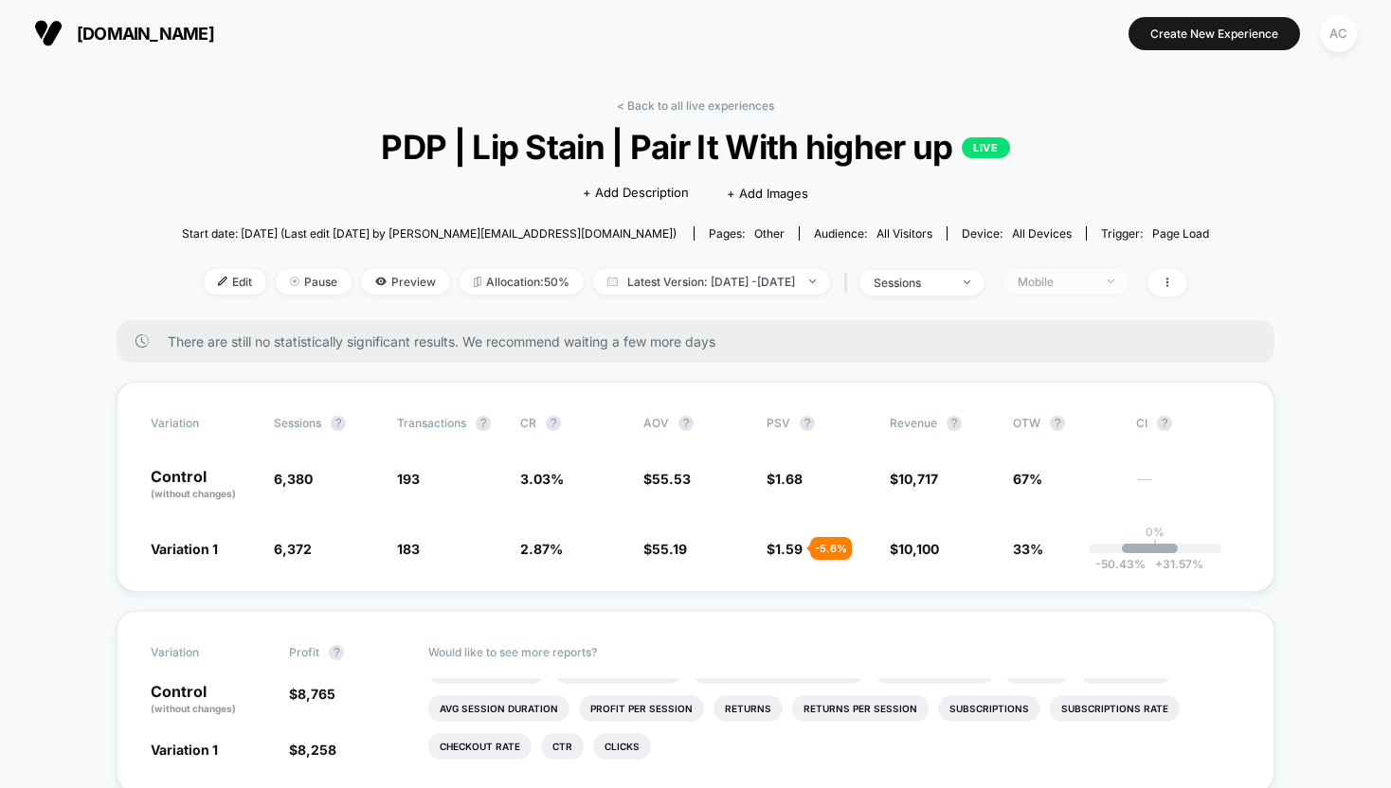
click at [1077, 273] on span "Mobile" at bounding box center [1065, 282] width 125 height 26
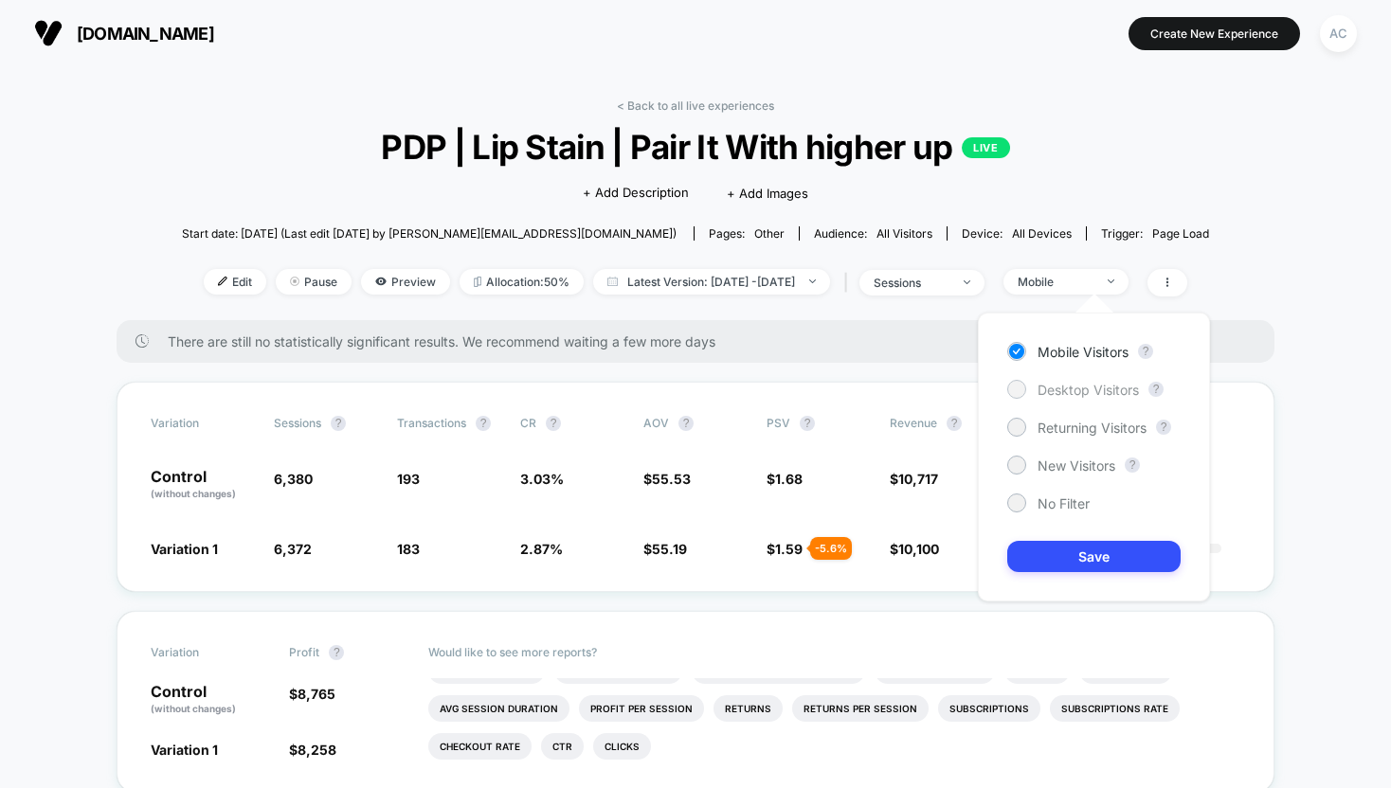
click at [1053, 387] on span "Desktop Visitors" at bounding box center [1087, 390] width 101 height 16
click at [1072, 553] on button "Save" at bounding box center [1093, 556] width 173 height 31
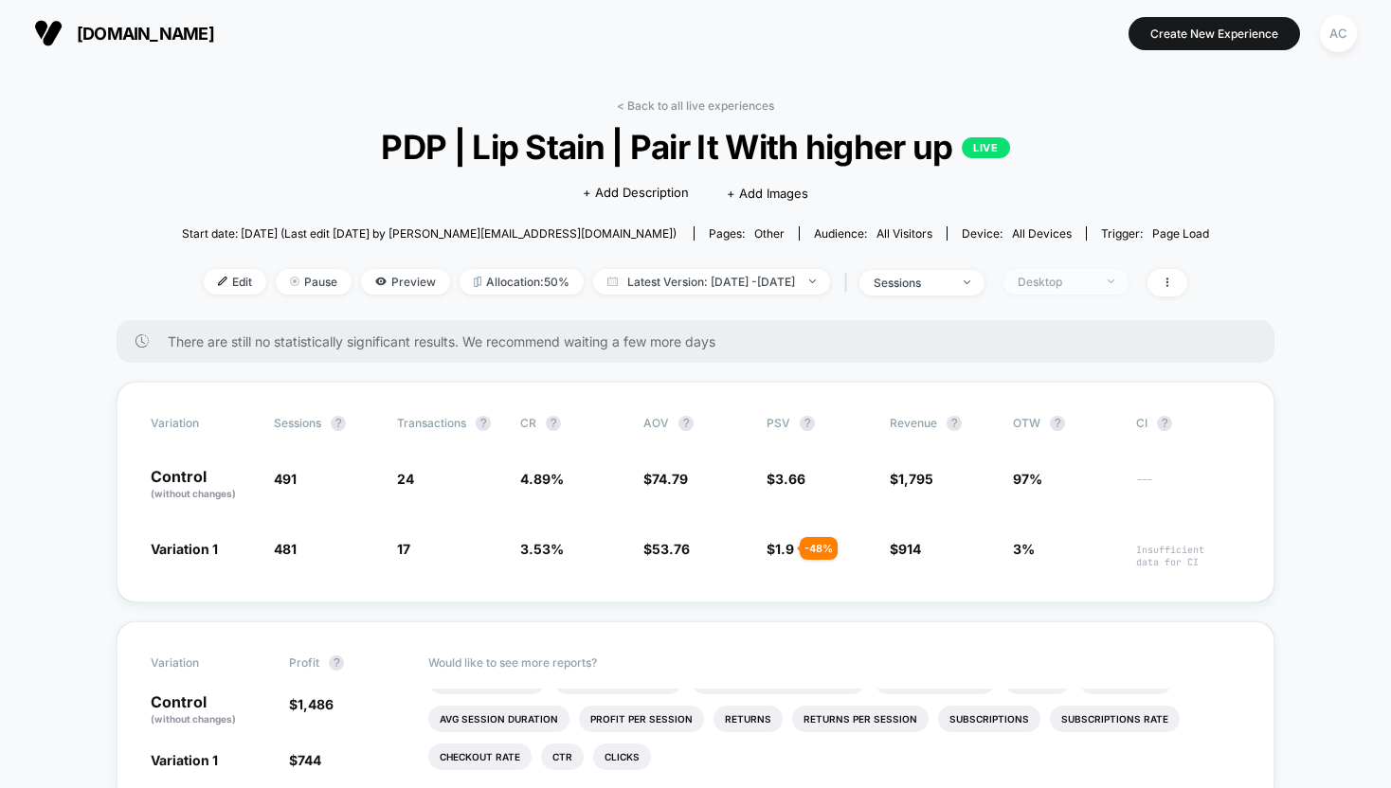
click at [1072, 287] on div "Desktop" at bounding box center [1056, 282] width 76 height 14
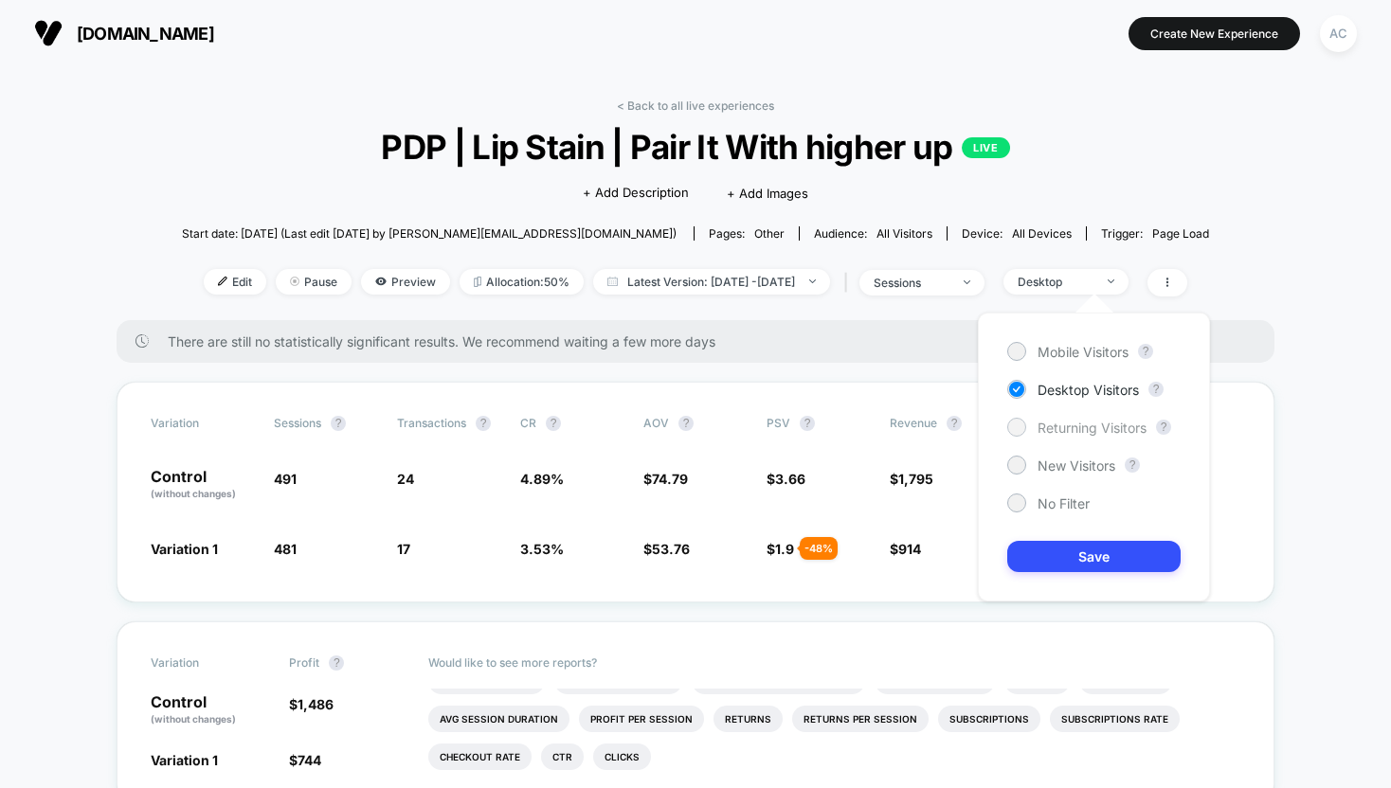
click at [1067, 434] on span "Returning Visitors" at bounding box center [1091, 428] width 109 height 16
click at [1065, 546] on button "Save" at bounding box center [1093, 556] width 173 height 31
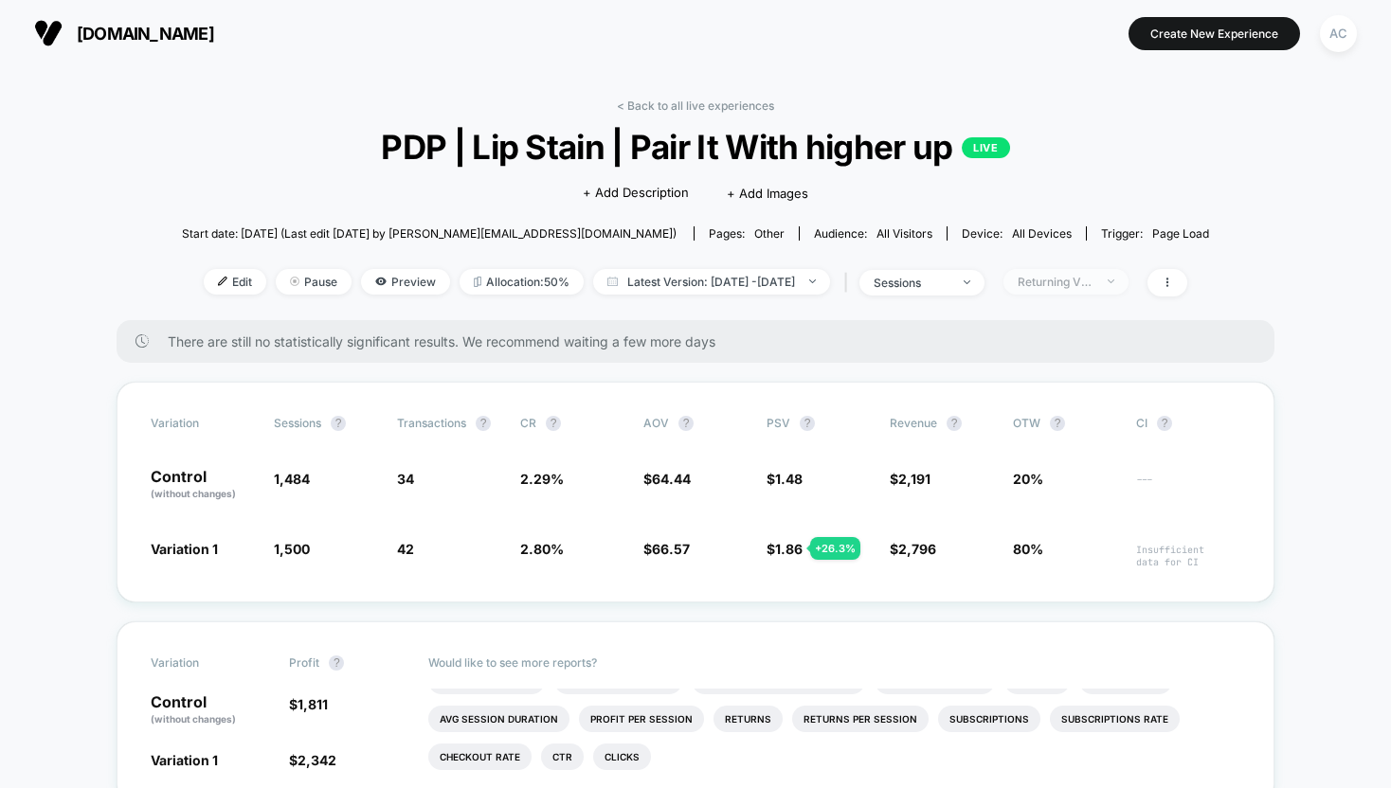
click at [1077, 283] on div "Returning Visitors" at bounding box center [1056, 282] width 76 height 14
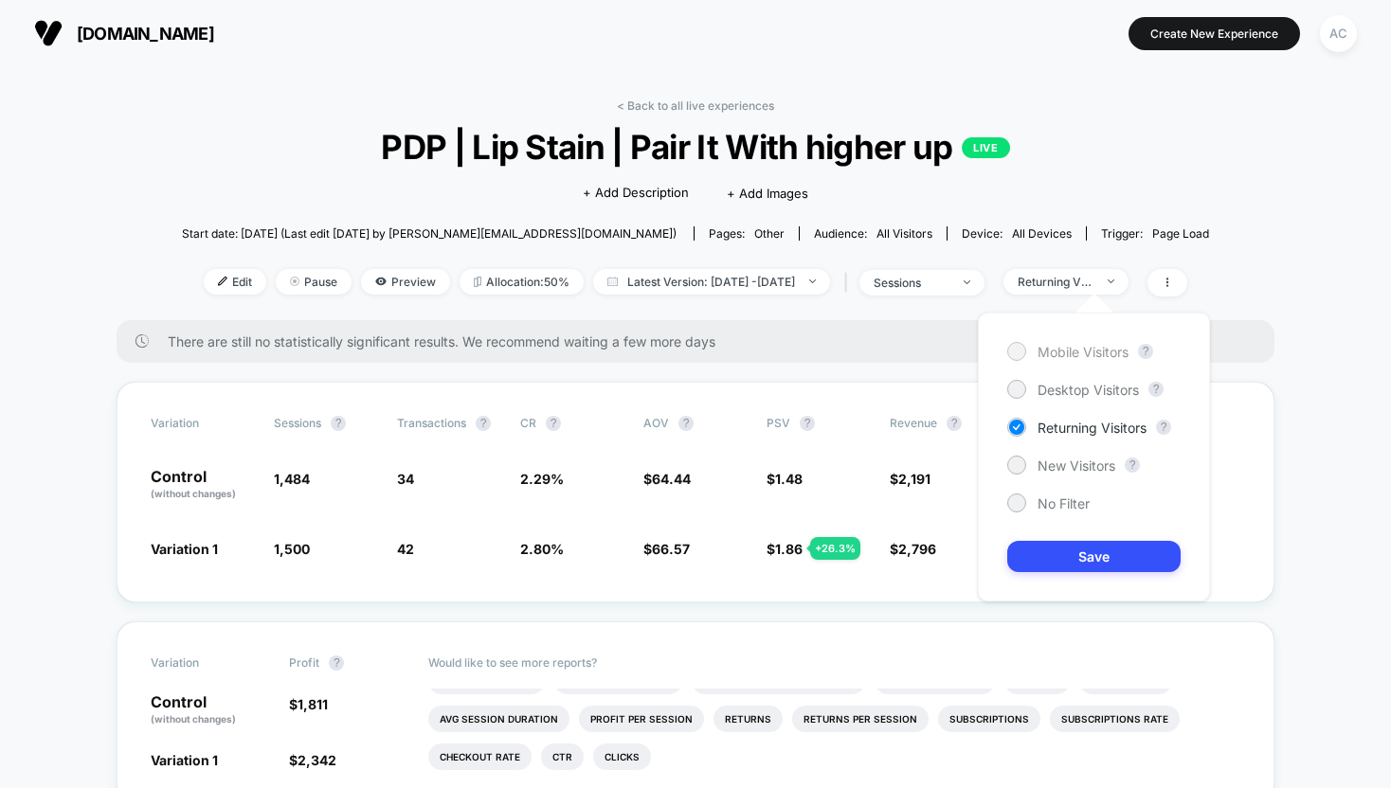
click at [1081, 345] on span "Mobile Visitors" at bounding box center [1082, 352] width 91 height 16
click at [1089, 559] on button "Save" at bounding box center [1093, 556] width 173 height 31
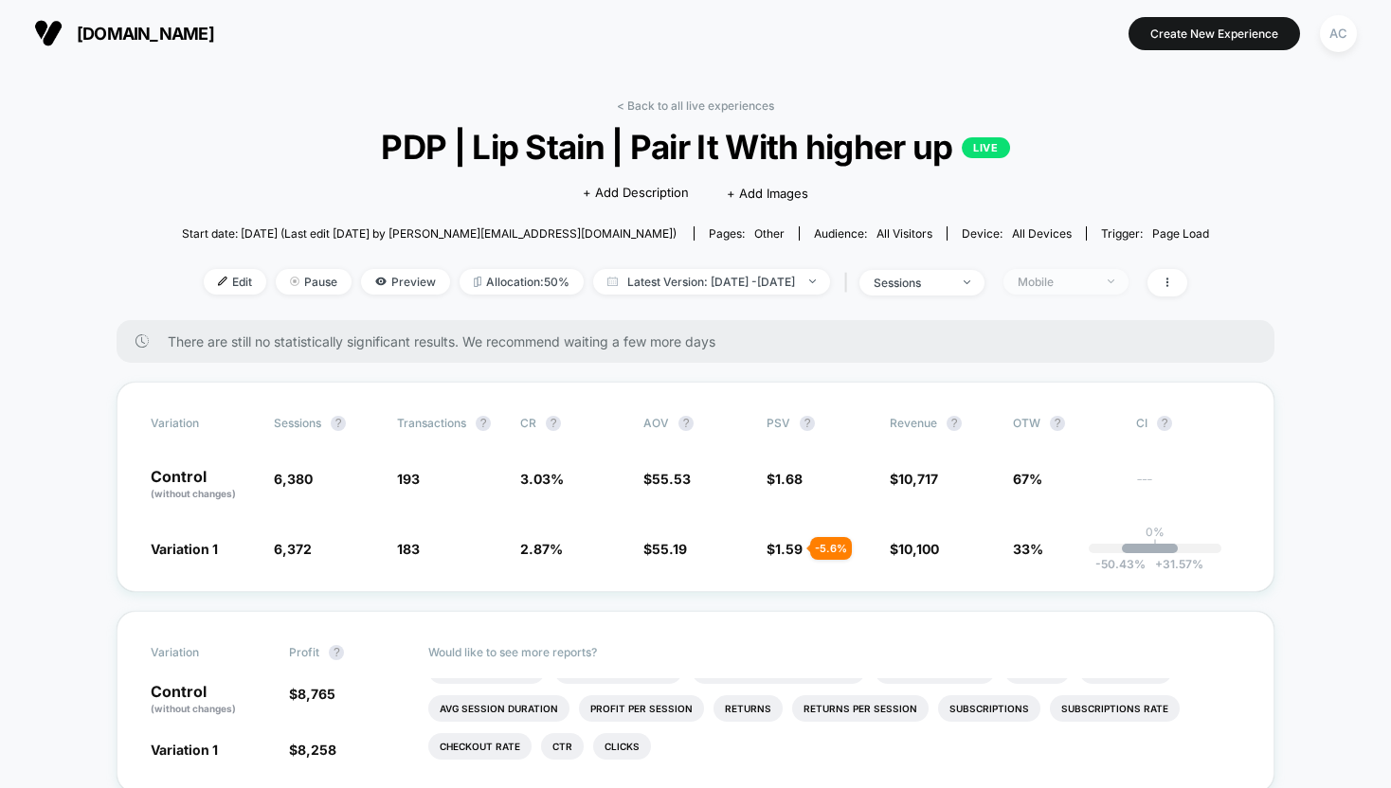
click at [1069, 279] on div "Mobile" at bounding box center [1056, 282] width 76 height 14
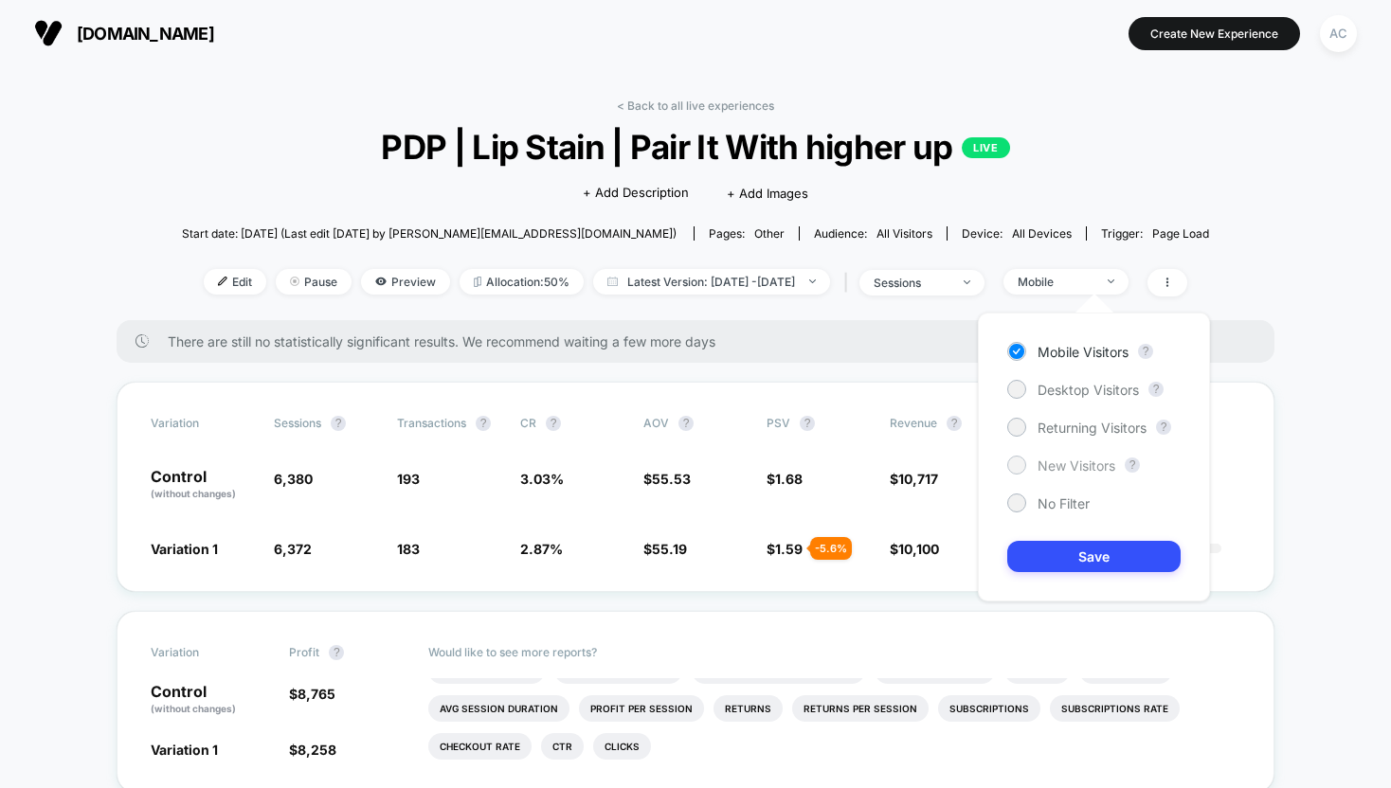
click at [1064, 458] on span "New Visitors" at bounding box center [1076, 466] width 78 height 16
click at [1064, 569] on button "Save" at bounding box center [1093, 556] width 173 height 31
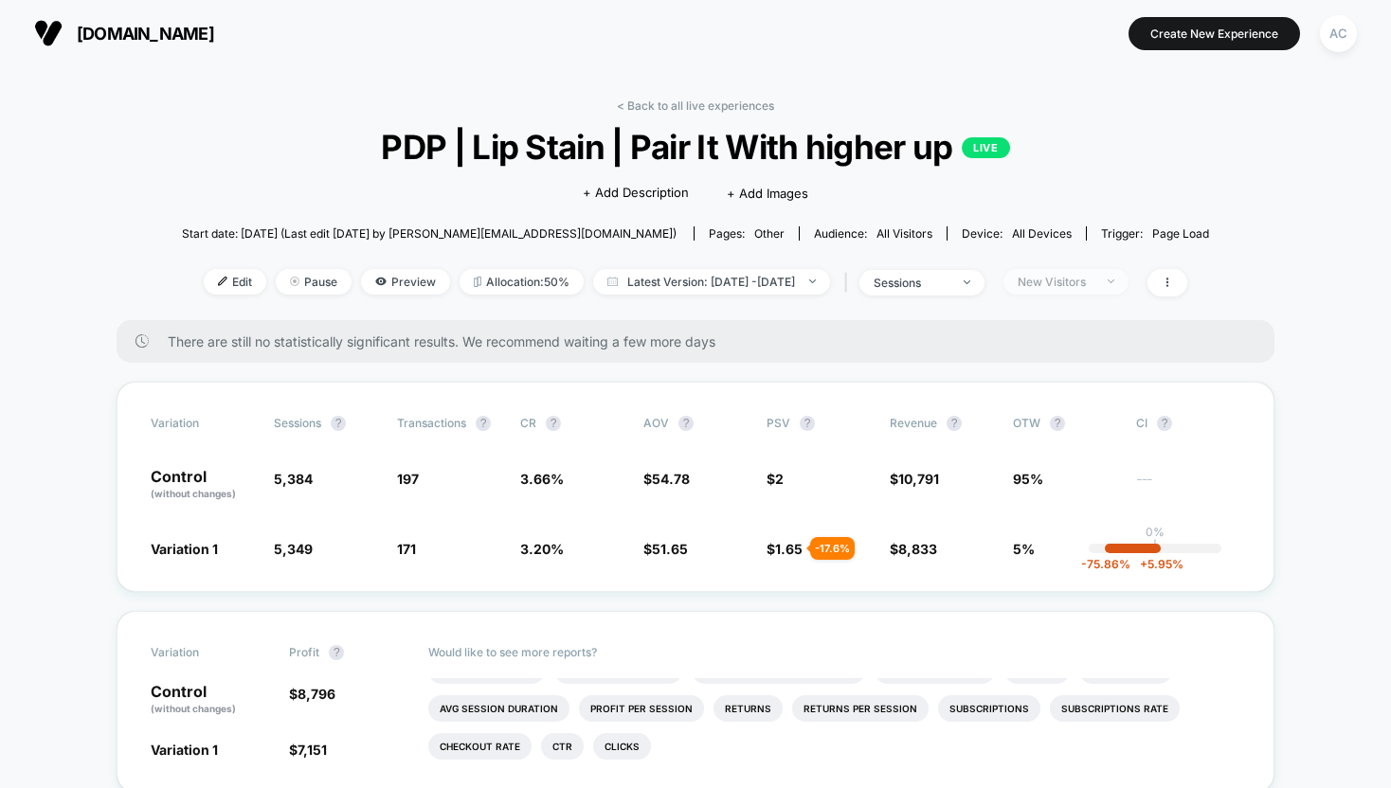
click at [1070, 282] on div "New Visitors" at bounding box center [1056, 282] width 76 height 14
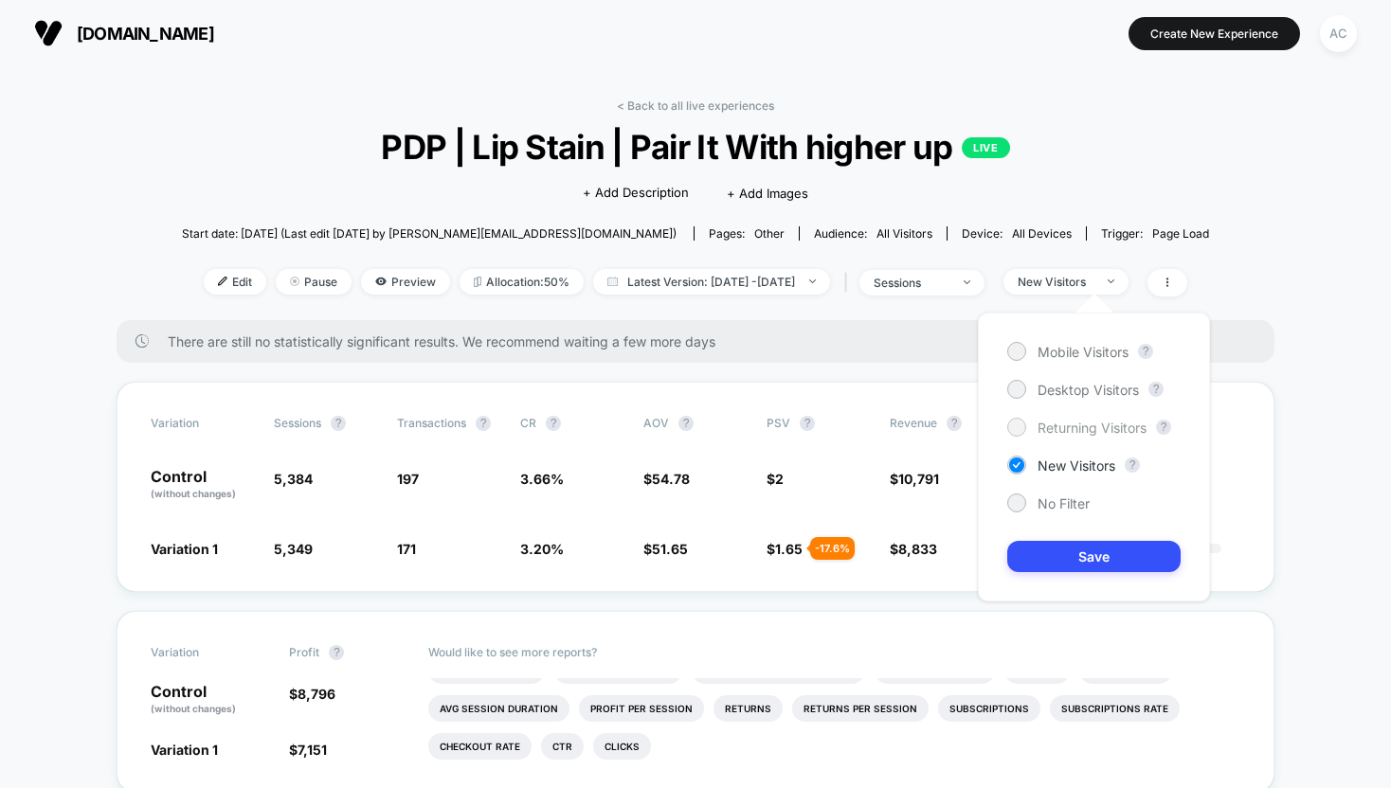
click at [1045, 426] on span "Returning Visitors" at bounding box center [1091, 428] width 109 height 16
click at [1056, 549] on button "Save" at bounding box center [1093, 556] width 173 height 31
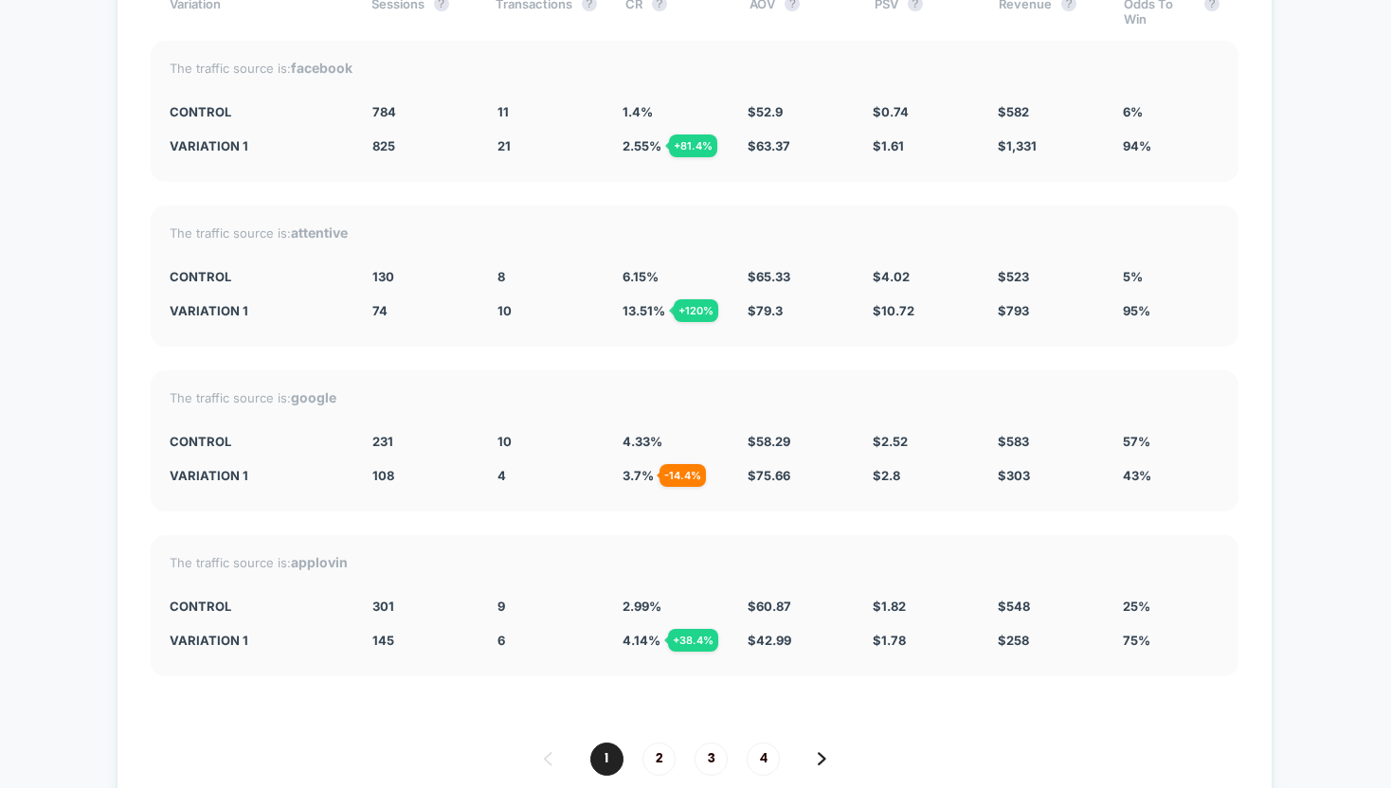
scroll to position [4900, 0]
click at [1056, 552] on div "The traffic source is: applovin" at bounding box center [695, 560] width 1050 height 16
